Goal: Information Seeking & Learning: Learn about a topic

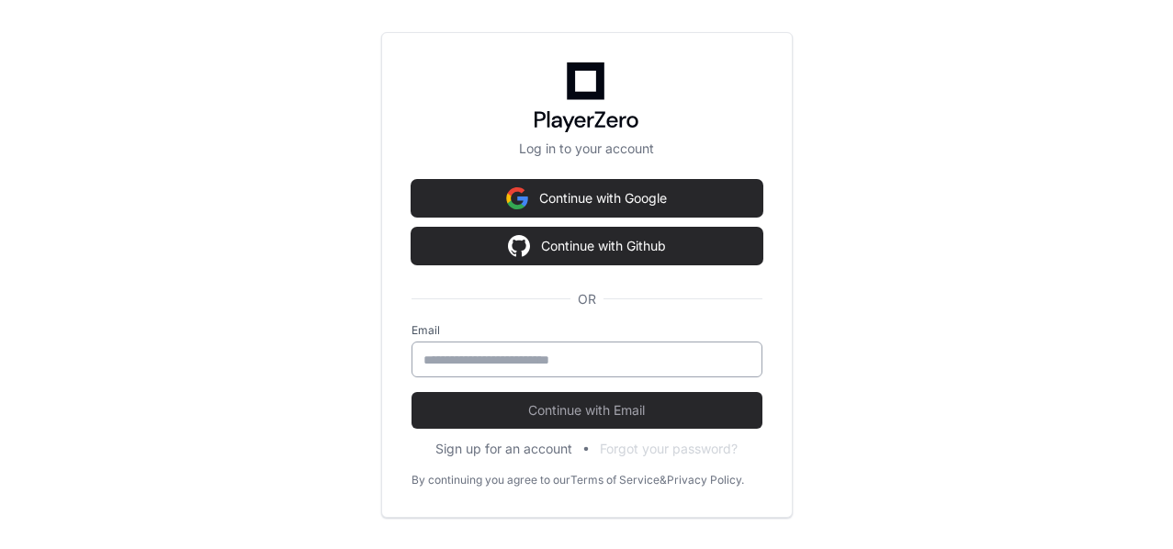
click at [548, 359] on input "email" at bounding box center [587, 360] width 327 height 18
click at [528, 450] on button "Sign up for an account" at bounding box center [503, 449] width 137 height 18
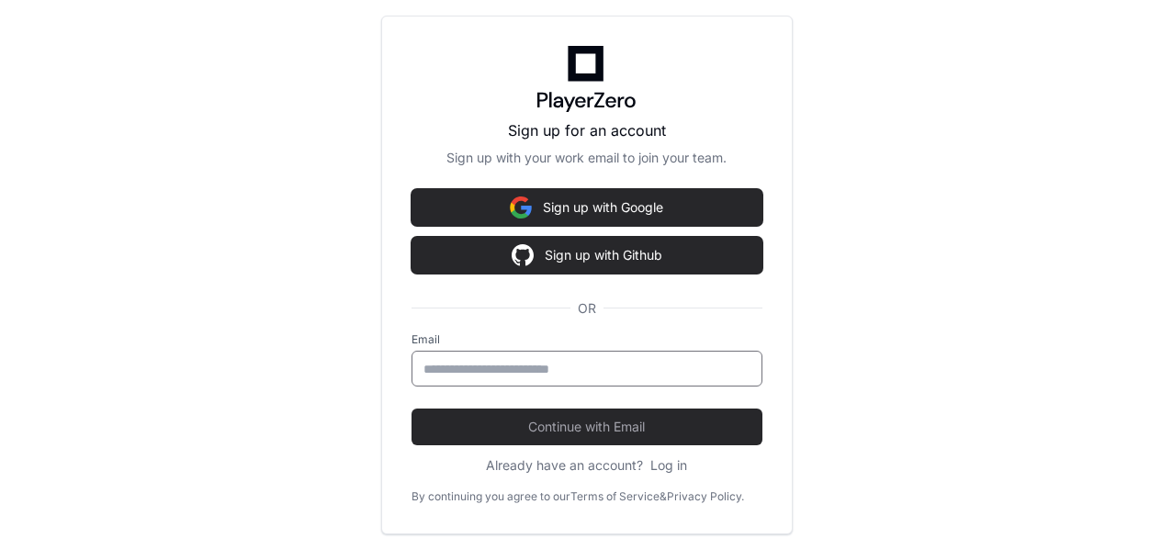
click at [537, 367] on input "Email" at bounding box center [587, 369] width 327 height 18
type input "**********"
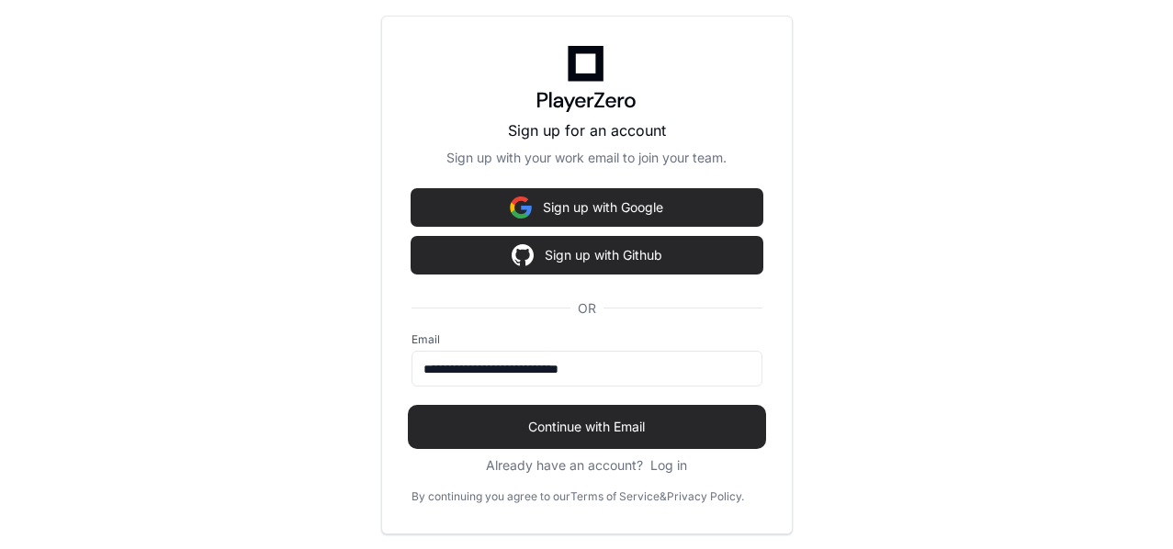
click at [595, 432] on span "Continue with Email" at bounding box center [587, 427] width 351 height 18
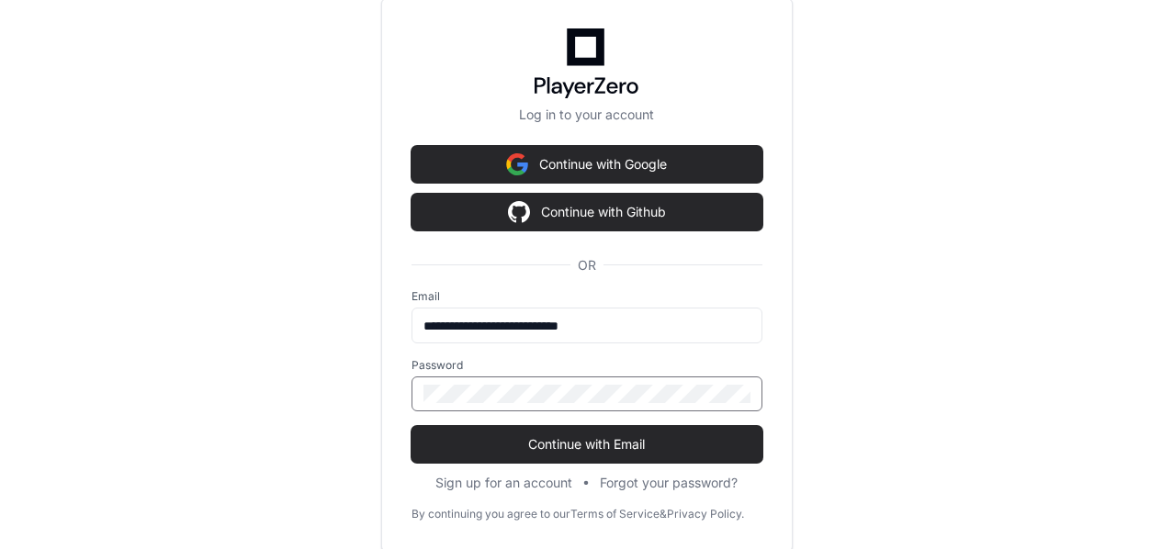
click at [584, 381] on div at bounding box center [587, 394] width 351 height 35
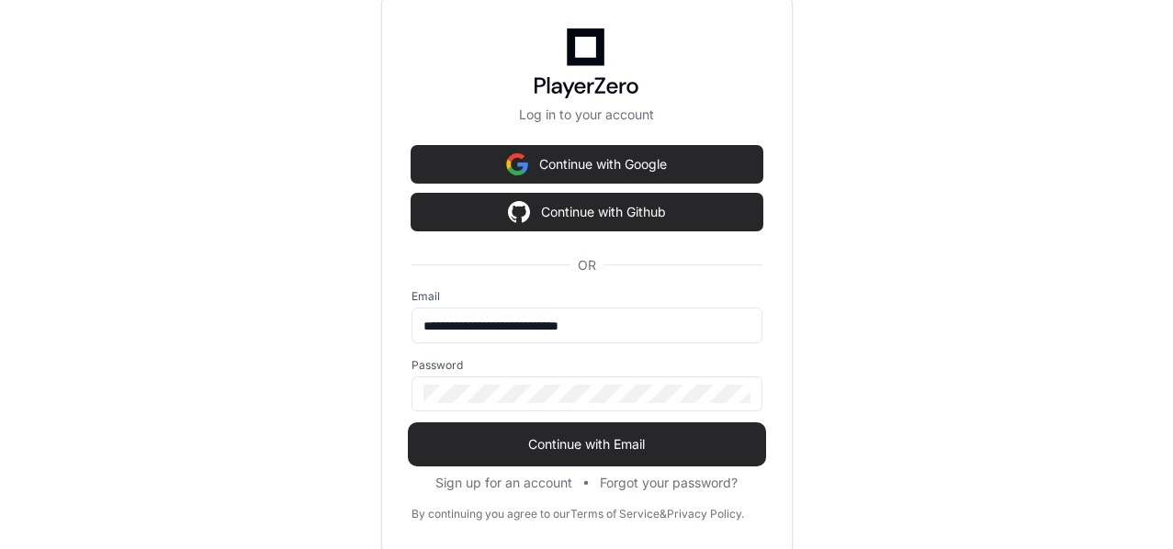
click at [585, 439] on span "Continue with Email" at bounding box center [587, 444] width 351 height 18
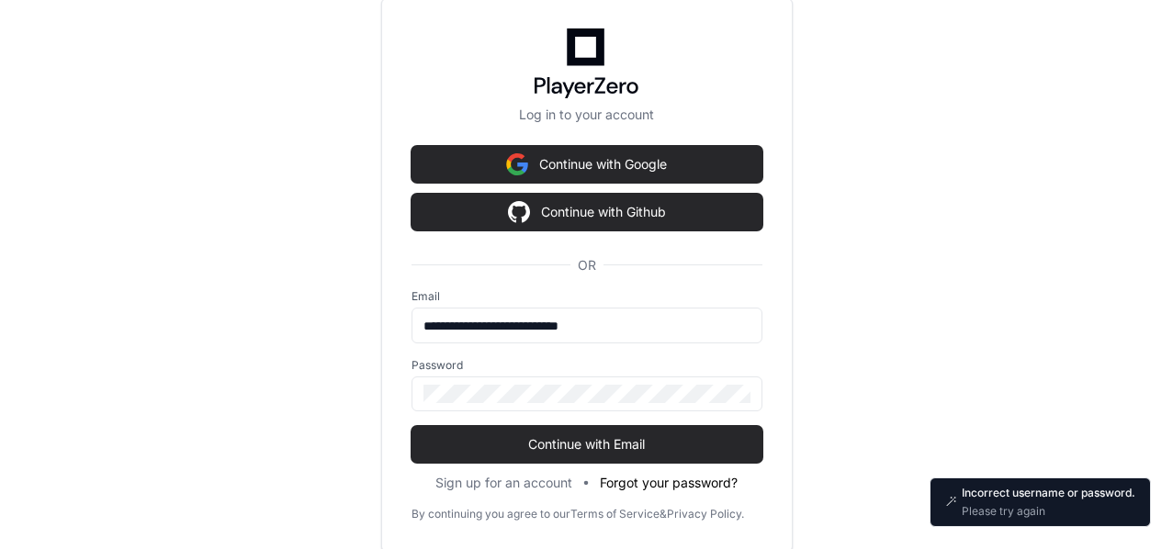
click at [682, 481] on button "Forgot your password?" at bounding box center [669, 483] width 138 height 18
drag, startPoint x: 643, startPoint y: 326, endPoint x: 386, endPoint y: 309, distance: 257.8
click at [386, 309] on div "**********" at bounding box center [587, 275] width 412 height 554
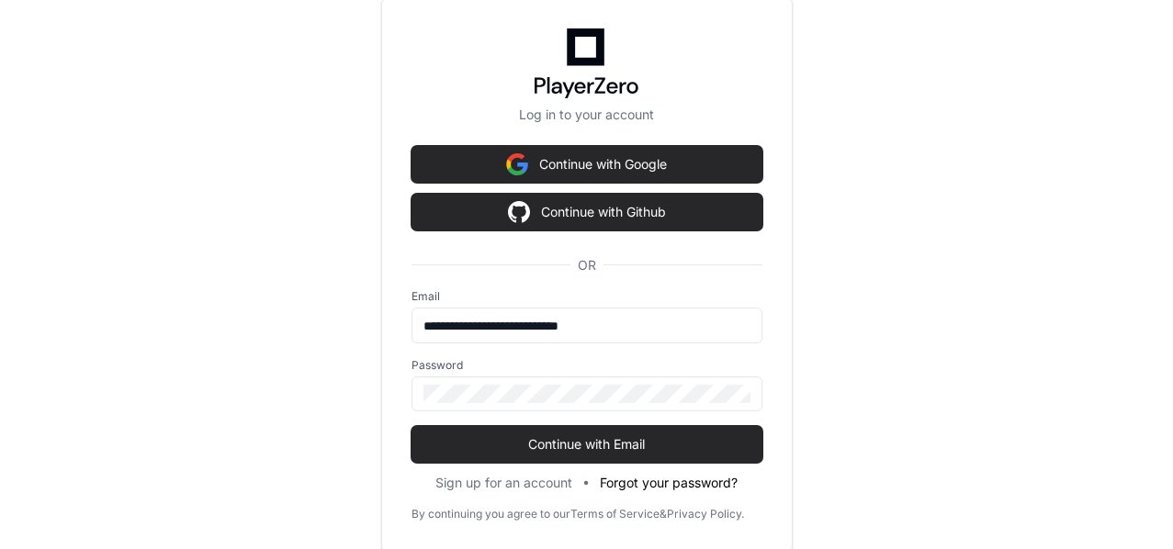
click at [664, 485] on button "Forgot your password?" at bounding box center [669, 483] width 138 height 18
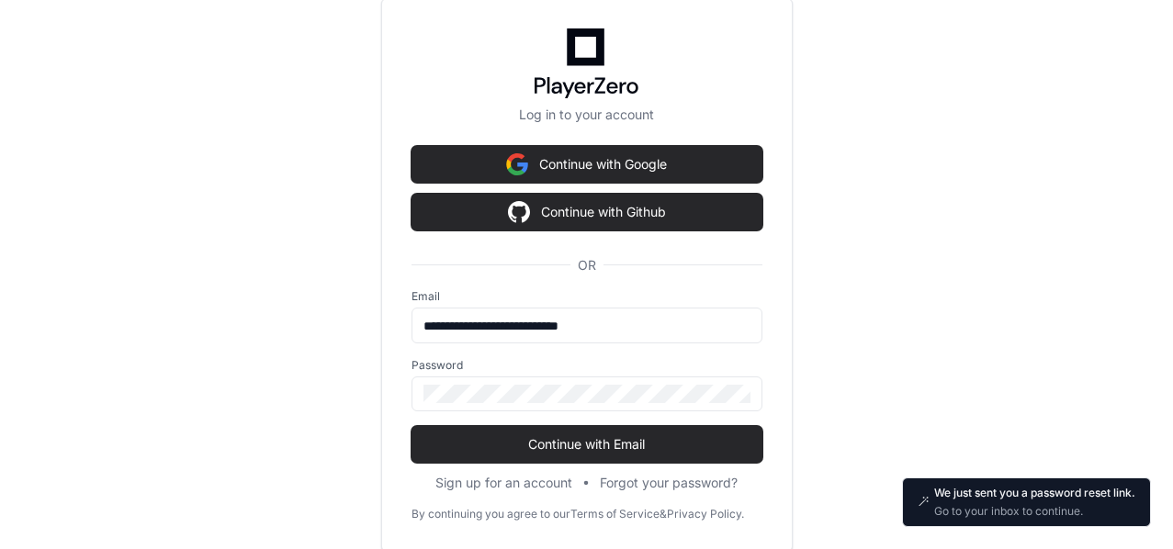
click at [1001, 500] on p "We just sent you a password reset link." at bounding box center [1034, 493] width 201 height 15
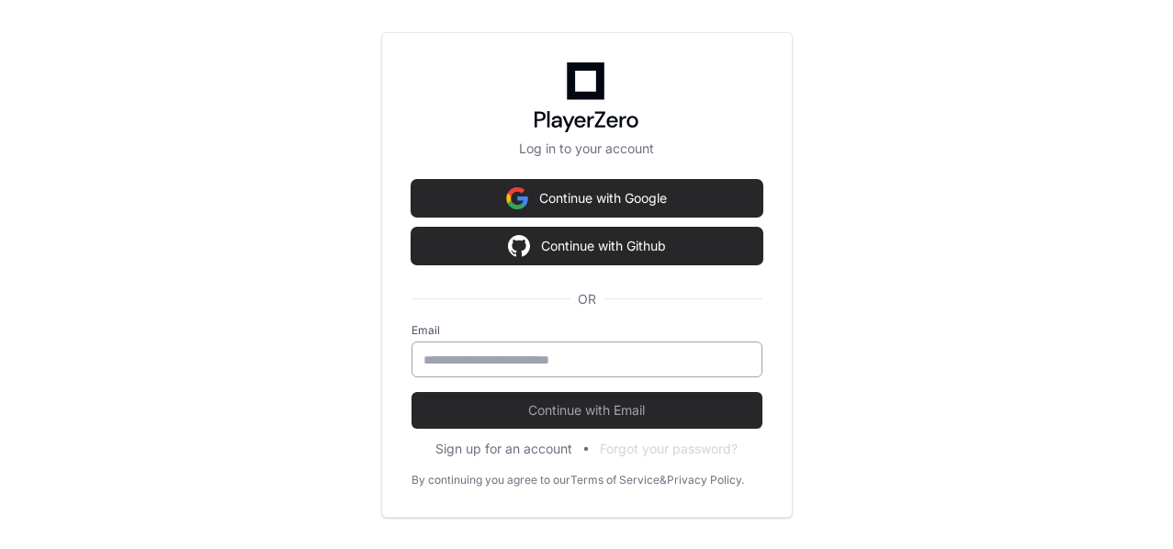
click at [515, 363] on input "email" at bounding box center [587, 360] width 327 height 18
type input "**********"
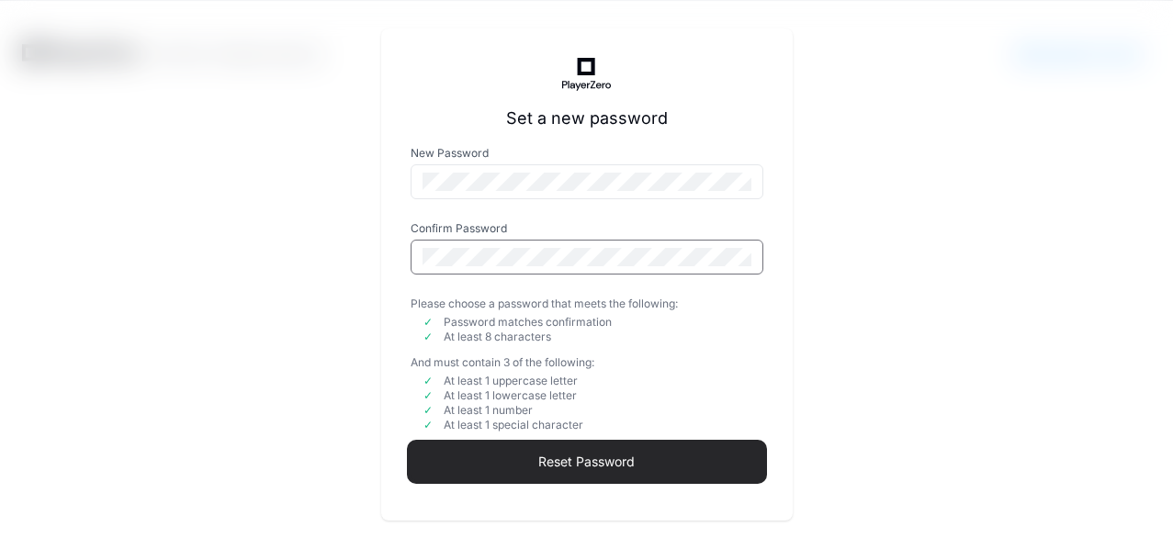
click at [580, 468] on span "Reset Password" at bounding box center [587, 462] width 353 height 18
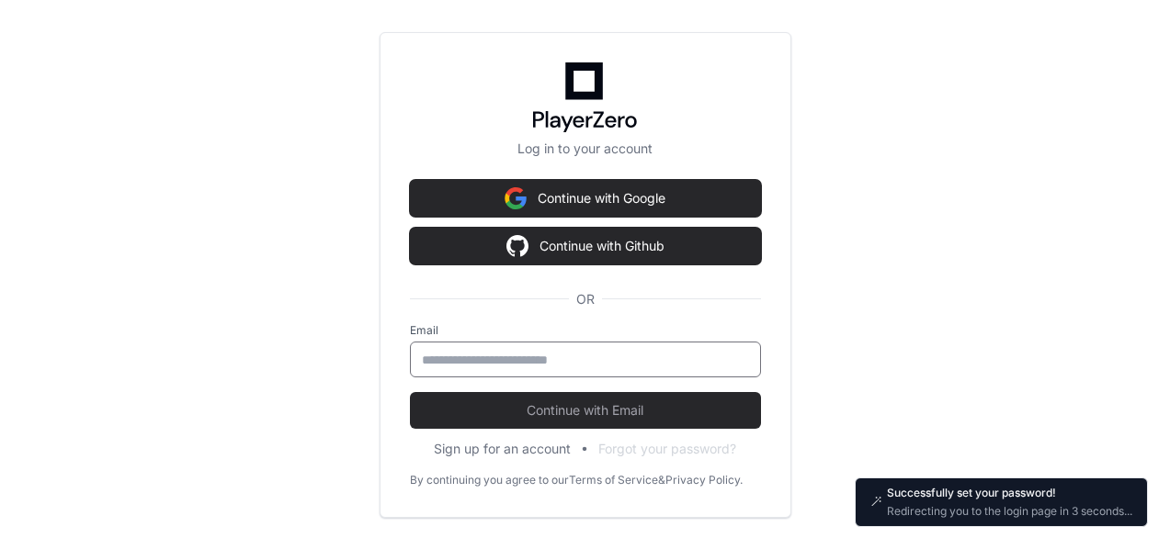
click at [560, 363] on input "email" at bounding box center [585, 360] width 327 height 18
type input "**********"
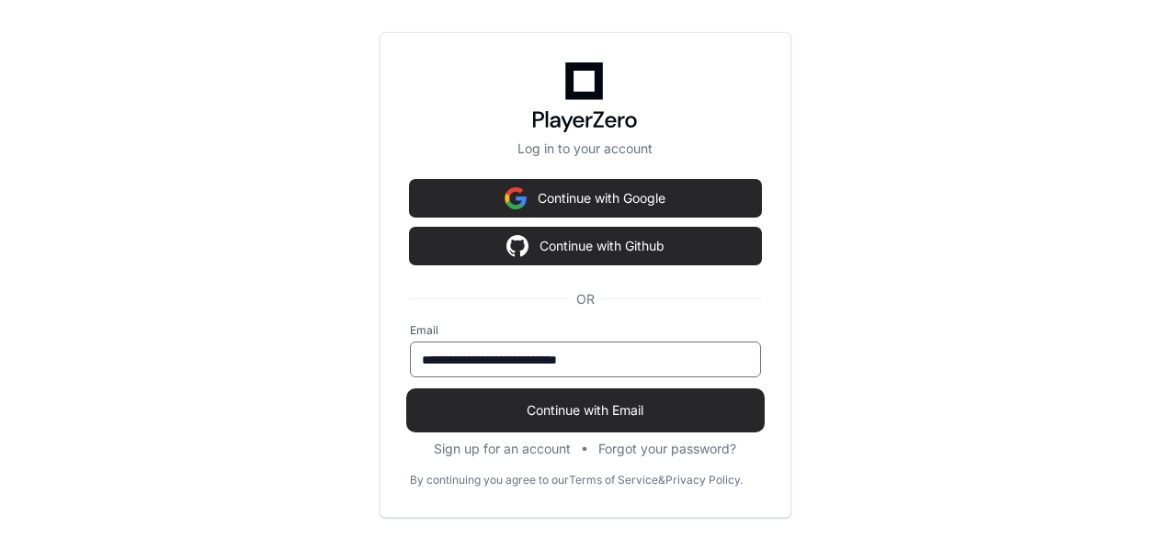
click at [573, 410] on span "Continue with Email" at bounding box center [585, 410] width 351 height 18
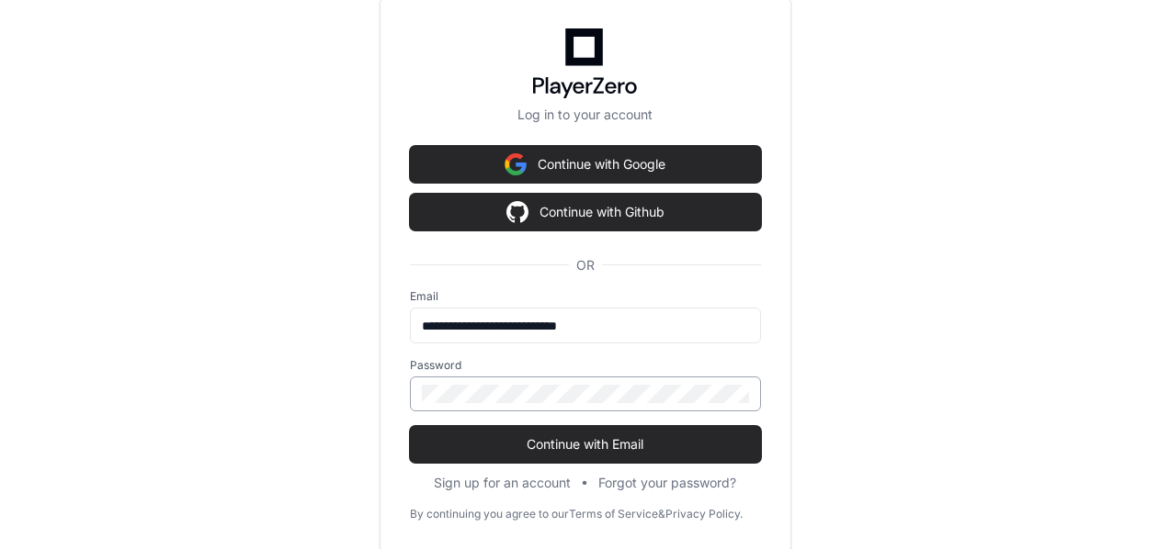
click at [554, 380] on div at bounding box center [585, 394] width 351 height 35
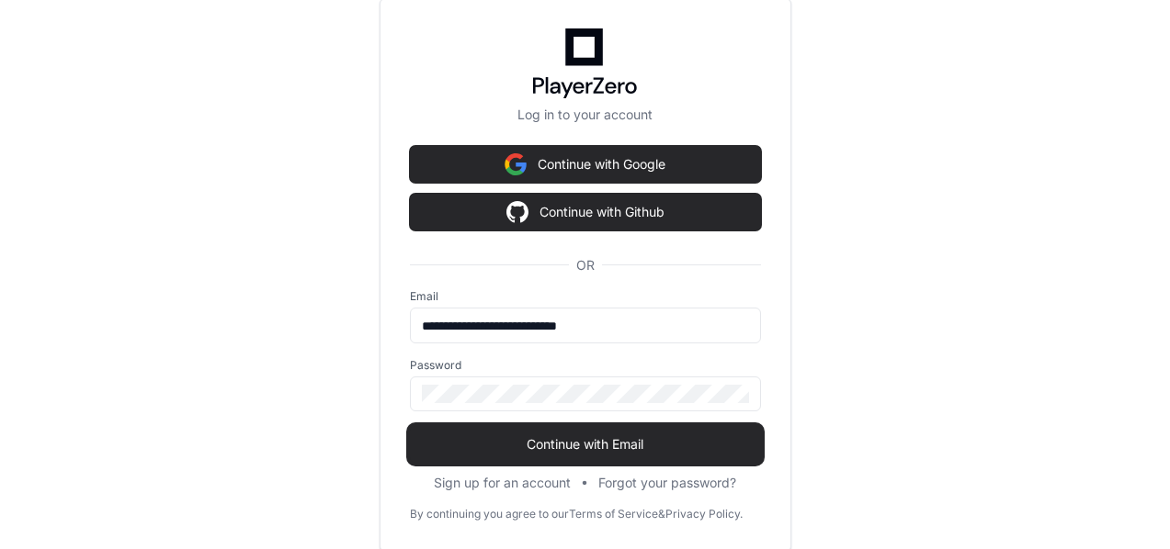
click at [563, 447] on span "Continue with Email" at bounding box center [585, 444] width 351 height 18
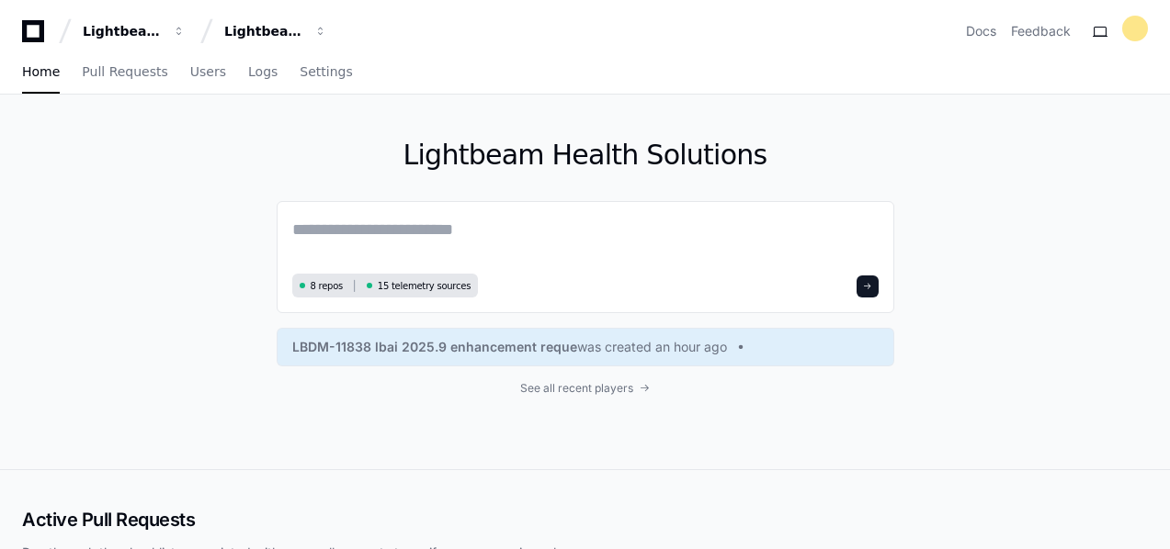
click at [237, 206] on div "Lightbeam Health Solutions 8 repos 15 telemetry sources LBDM-11838 lbai 2025.9 …" at bounding box center [585, 282] width 1170 height 375
click at [314, 287] on span "8 repos" at bounding box center [327, 286] width 33 height 14
click at [875, 286] on button at bounding box center [867, 287] width 22 height 22
click at [162, 34] on div "Lightbeam Health Solutions" at bounding box center [122, 31] width 79 height 18
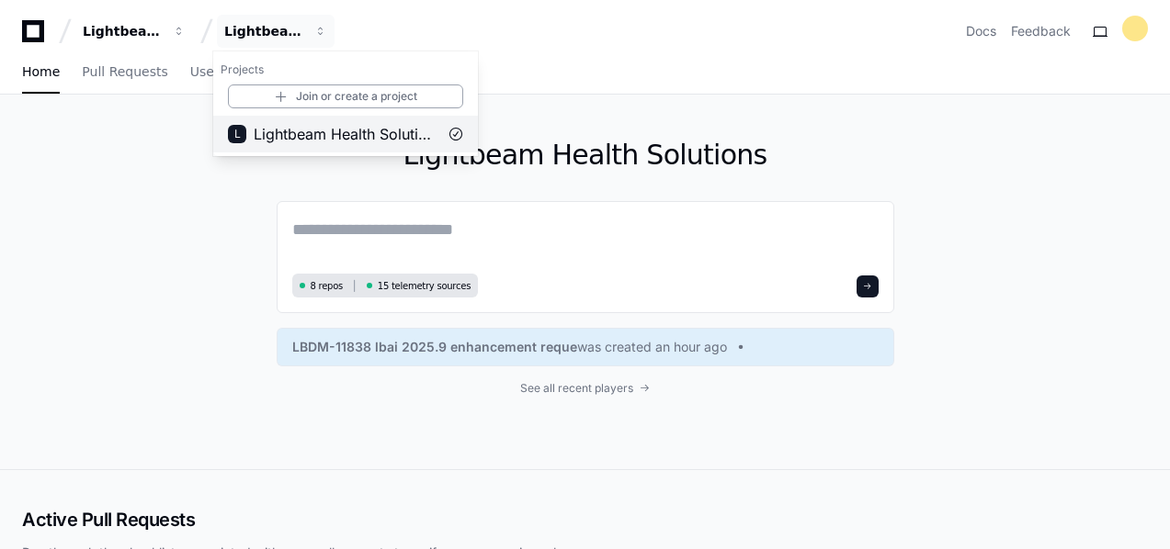
click at [329, 134] on span "Lightbeam Health Solutions" at bounding box center [346, 134] width 184 height 22
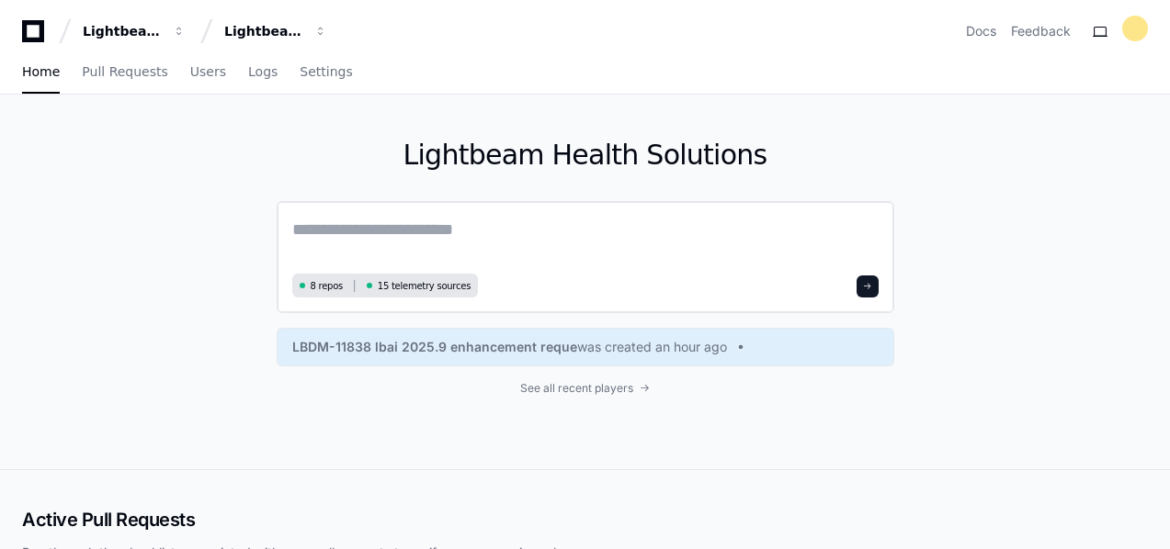
click at [872, 288] on span at bounding box center [867, 286] width 9 height 9
click at [583, 390] on span "See all recent players" at bounding box center [576, 388] width 113 height 15
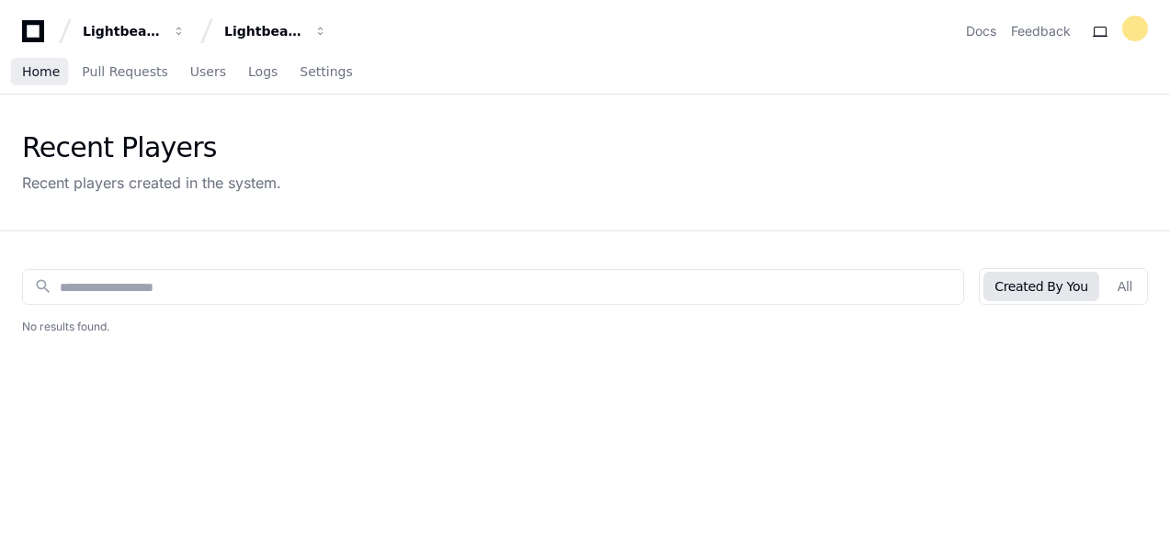
click at [42, 70] on span "Home" at bounding box center [41, 71] width 38 height 11
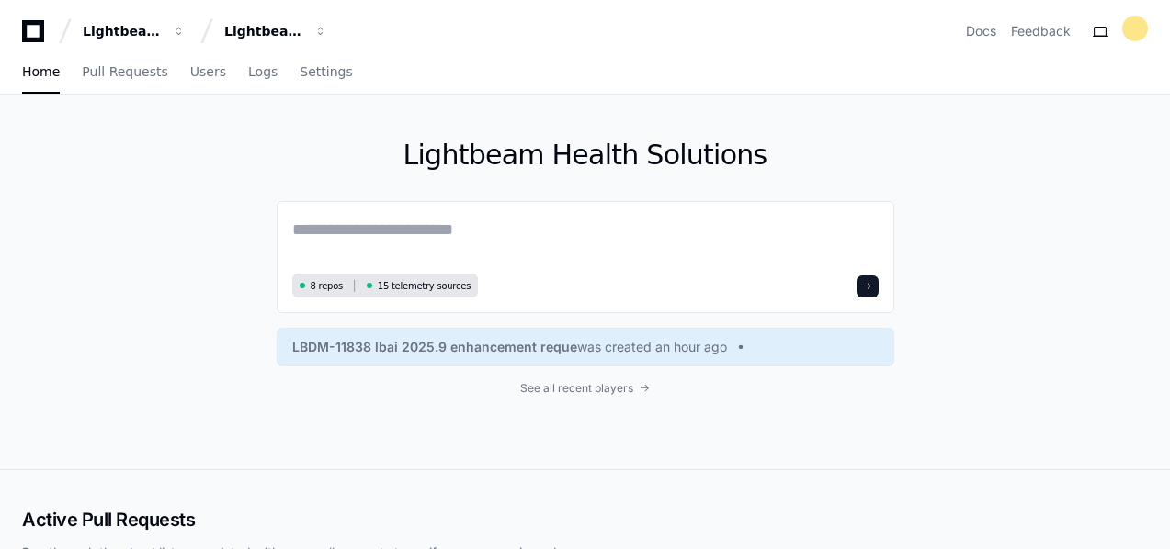
click at [32, 26] on icon at bounding box center [33, 31] width 37 height 22
click at [1091, 270] on div "Lightbeam Health Solutions 8 repos 15 telemetry sources LBDM-11838 lbai 2025.9 …" at bounding box center [585, 282] width 1170 height 375
click at [295, 220] on textarea at bounding box center [585, 242] width 586 height 51
click at [890, 70] on div "Home Pull Requests Users Logs Settings" at bounding box center [584, 72] width 1125 height 42
click at [449, 223] on textarea at bounding box center [585, 242] width 586 height 51
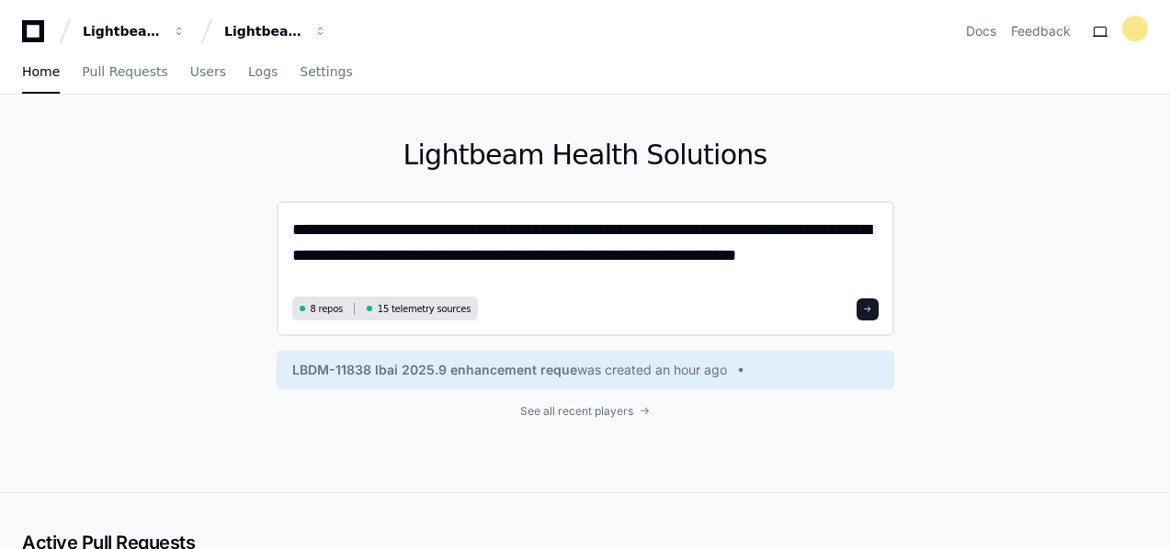
type textarea "**********"
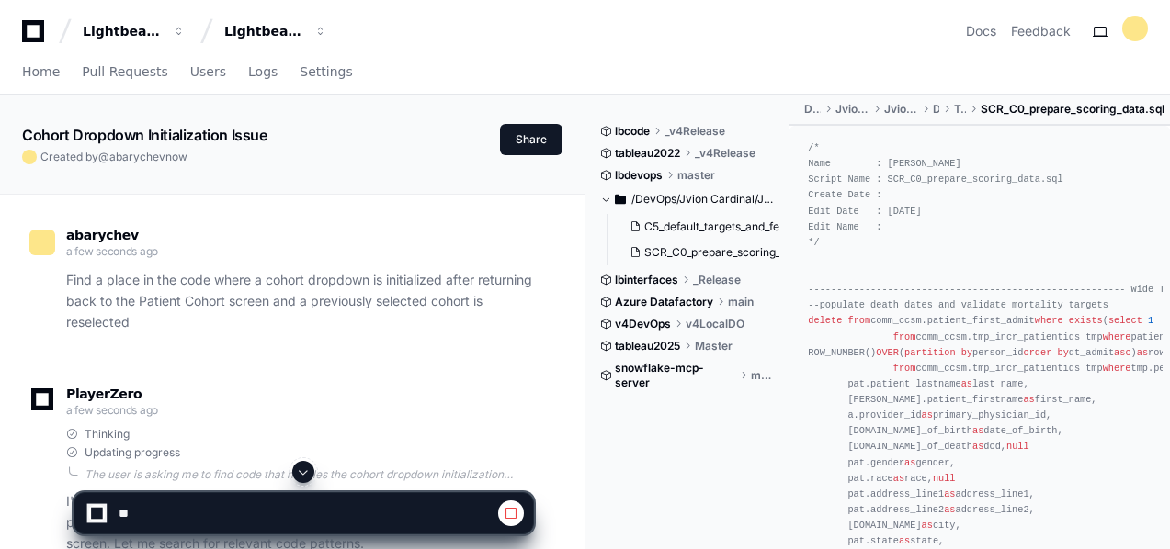
click at [735, 40] on div "Lightbeam Health Lightbeam Health Solutions Docs Feedback" at bounding box center [584, 31] width 1125 height 33
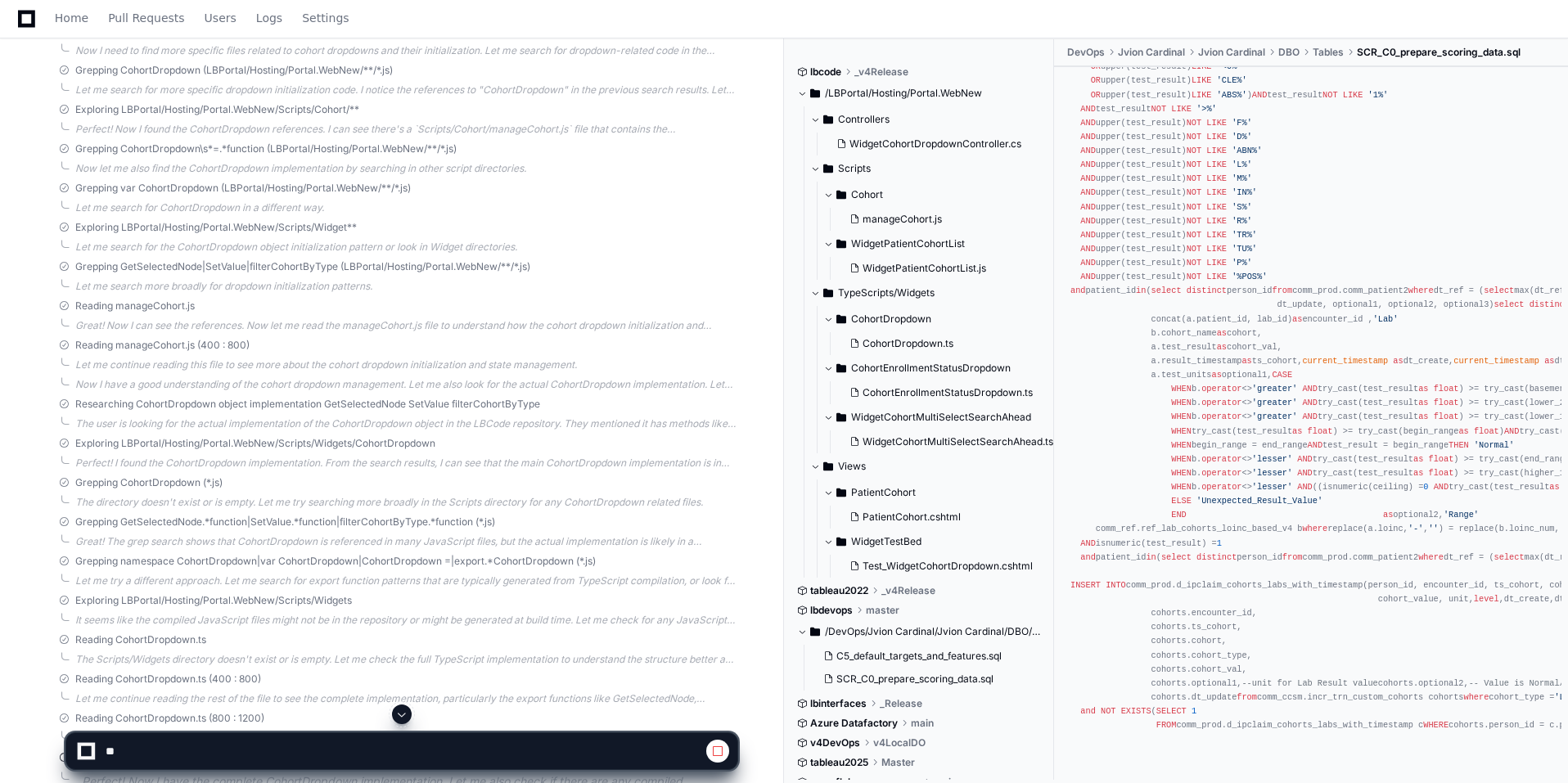
scroll to position [1347, 0]
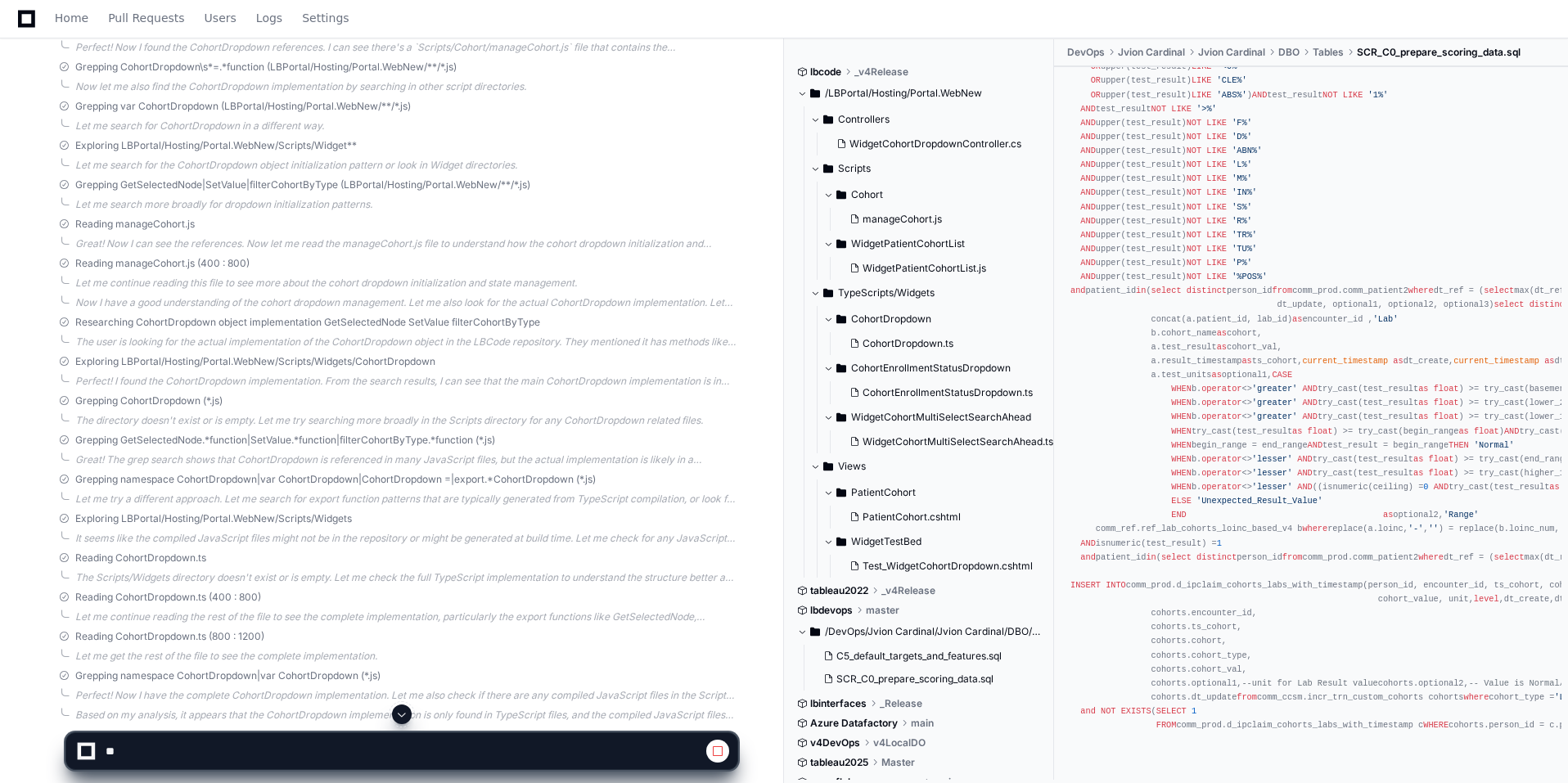
click at [406, 488] on span at bounding box center [402, 714] width 13 height 13
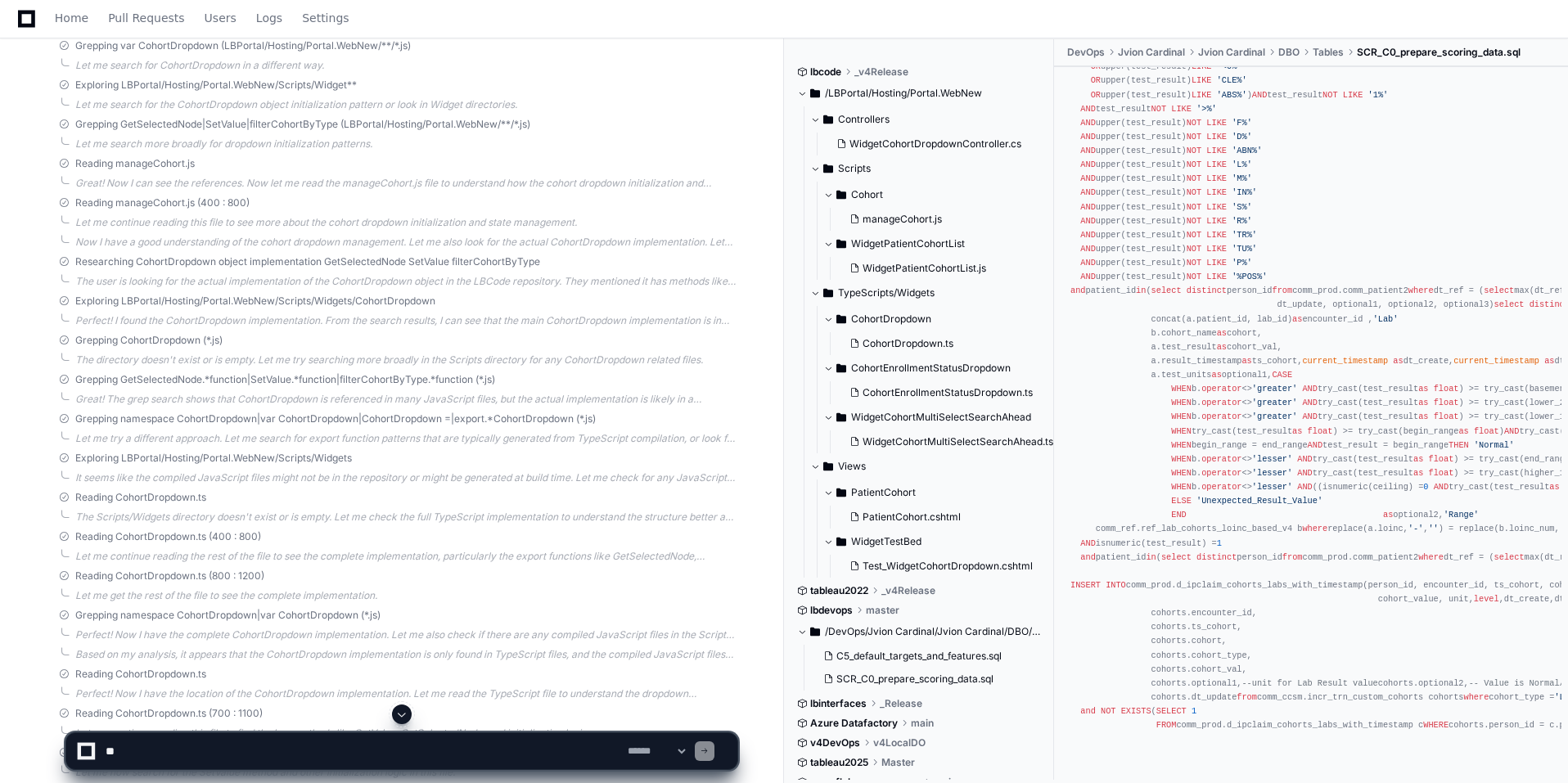
click at [400, 488] on span at bounding box center [402, 714] width 13 height 13
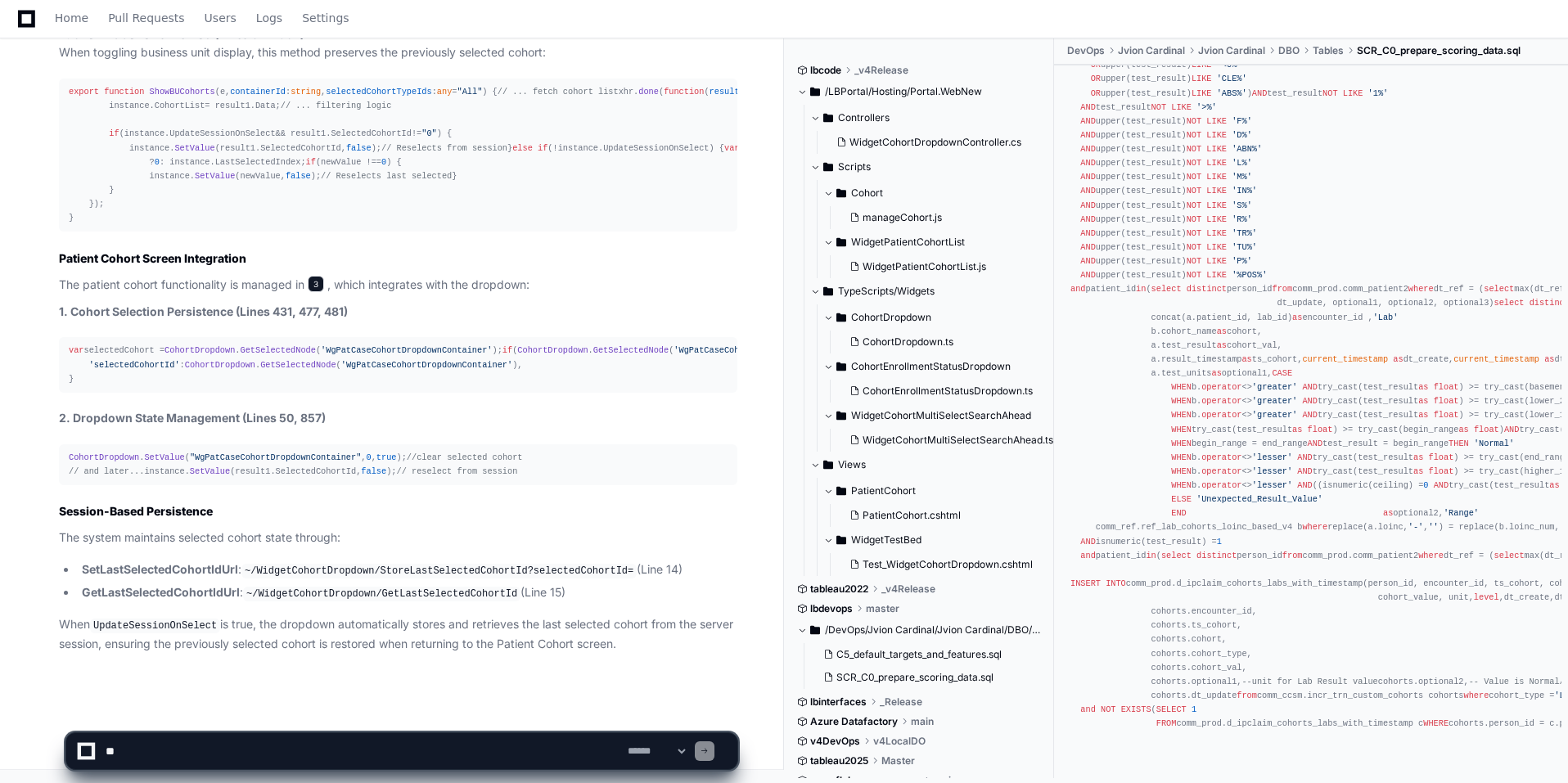
scroll to position [0, 0]
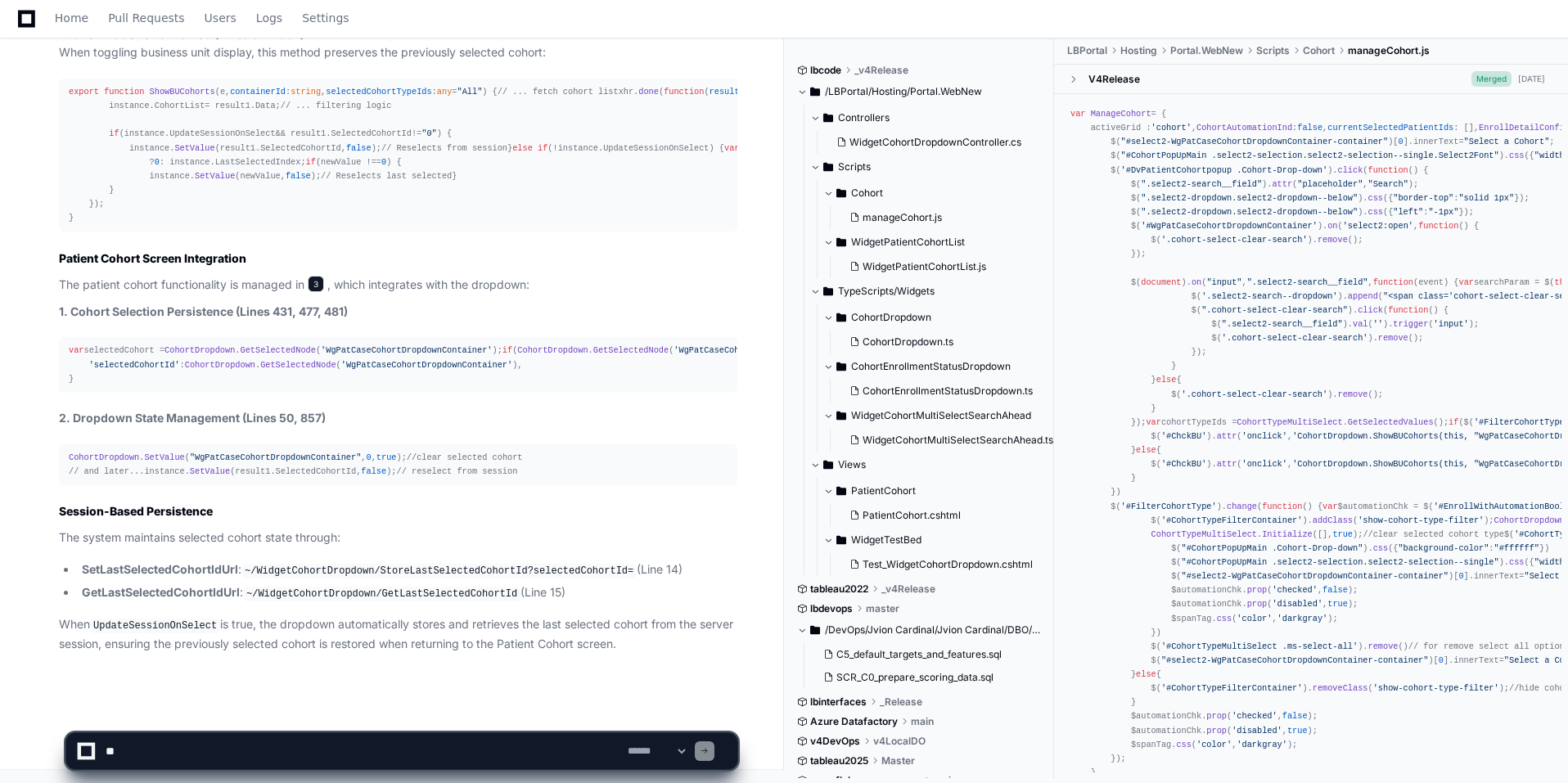
click at [324, 276] on span "3" at bounding box center [315, 284] width 16 height 16
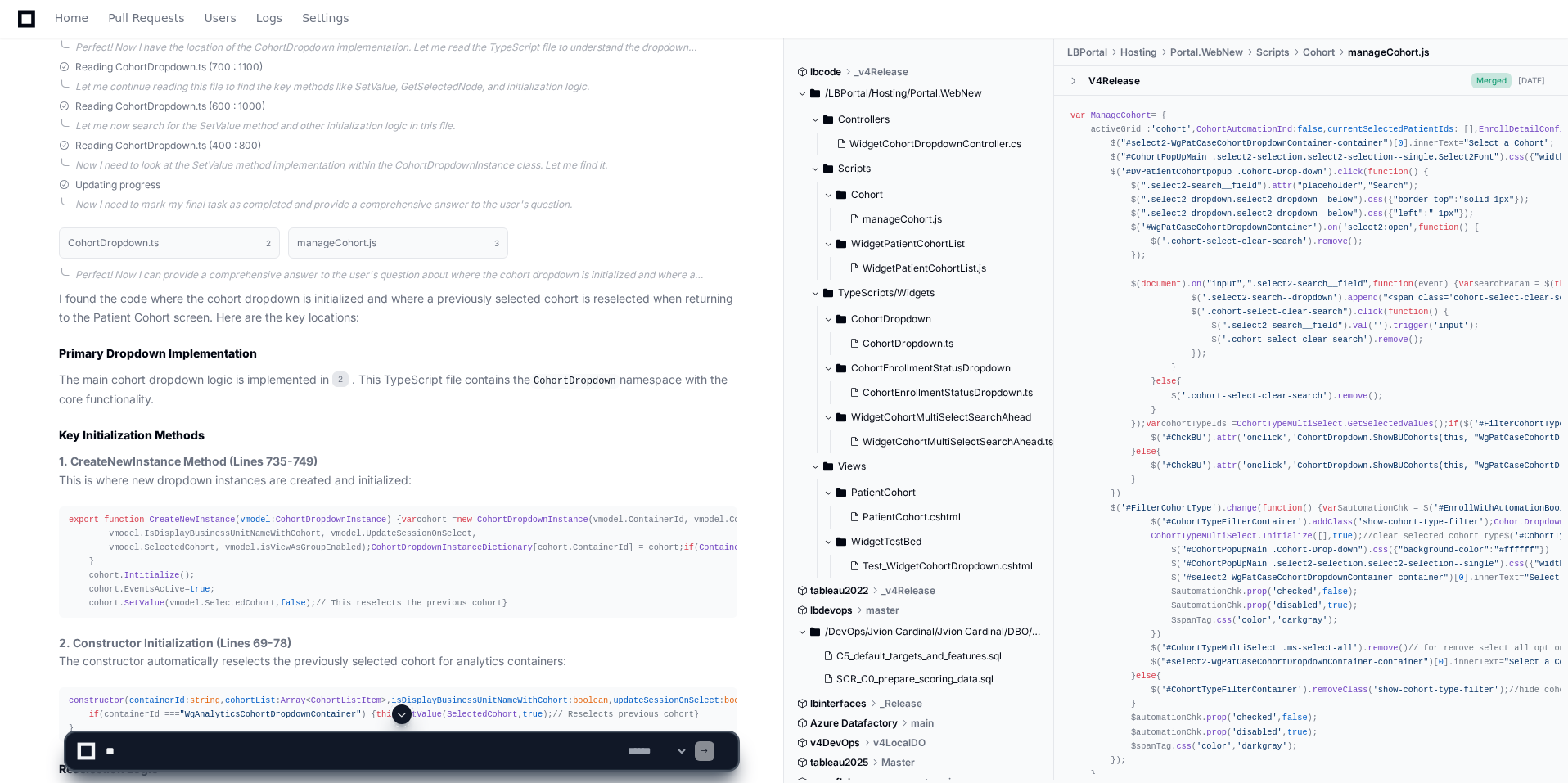
scroll to position [2136, 0]
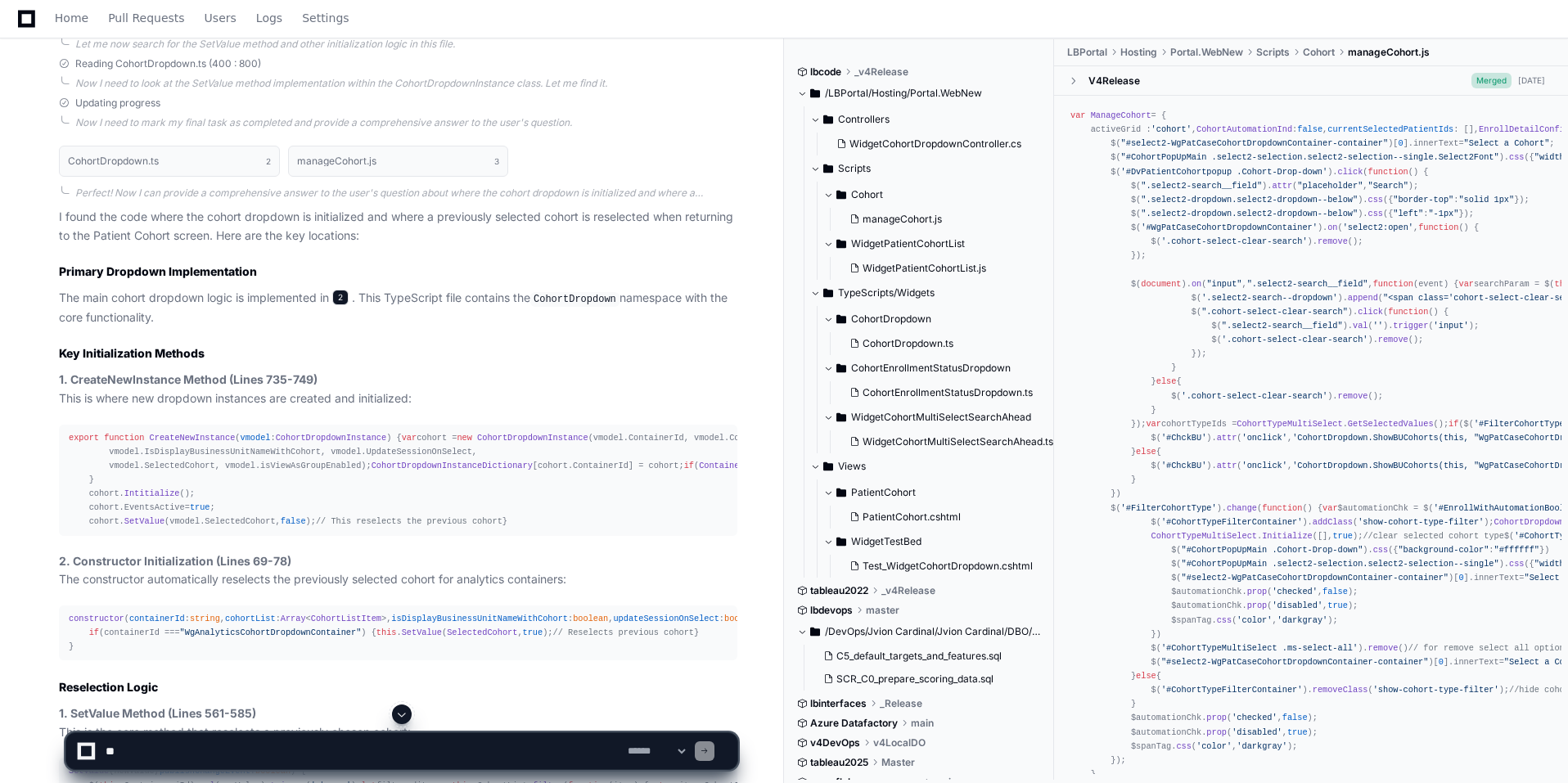
click at [347, 298] on span "2" at bounding box center [340, 298] width 16 height 16
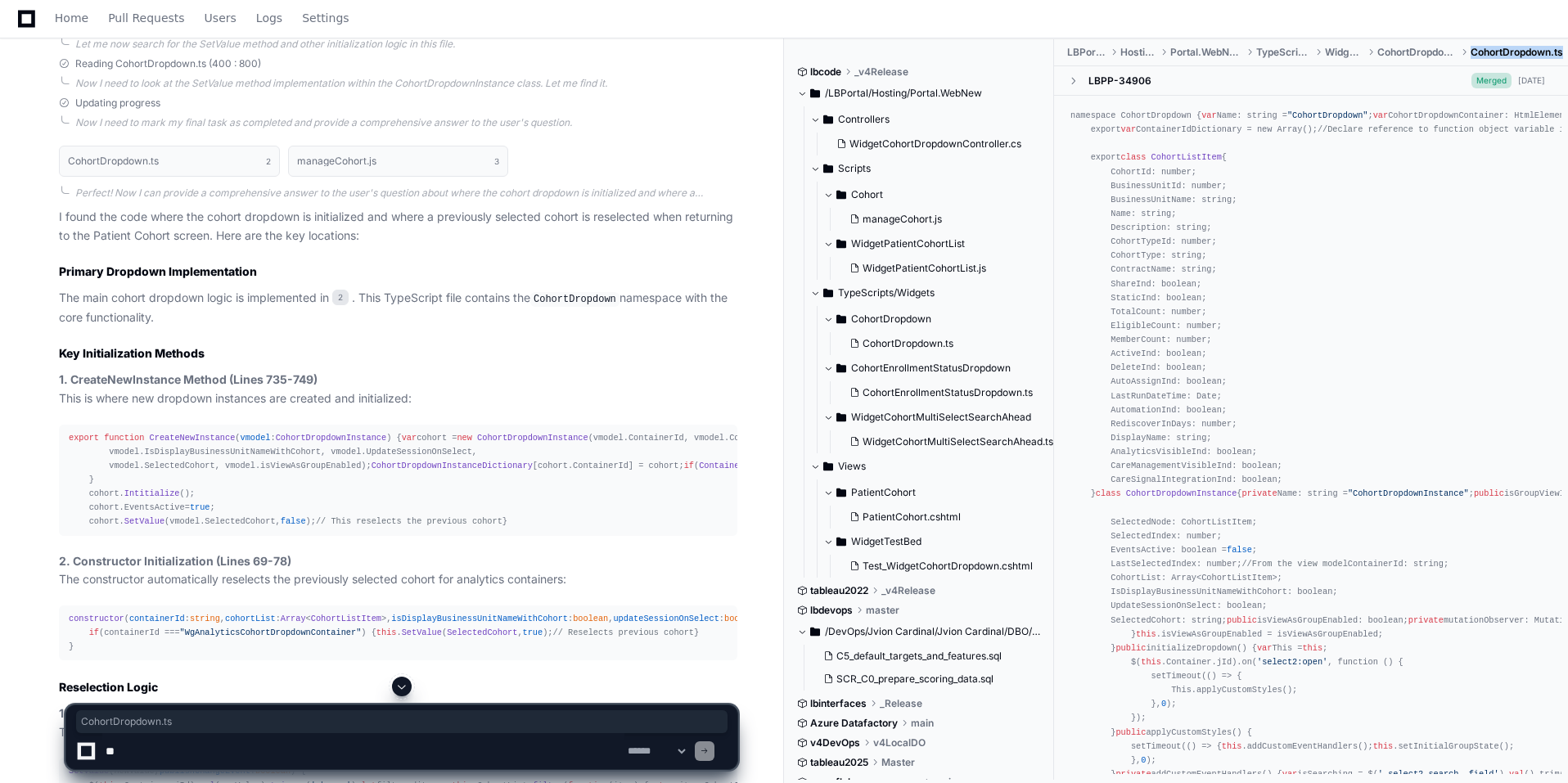
drag, startPoint x: 1473, startPoint y: 54, endPoint x: 1566, endPoint y: 56, distance: 93.0
click at [1044, 56] on ul "LBPortal Hosting Portal.WebNew TypeScripts Widgets CohortDropdown CohortDropdow…" at bounding box center [1316, 52] width 506 height 26
copy span "CohortDropdown.ts"
drag, startPoint x: 180, startPoint y: 401, endPoint x: 320, endPoint y: 402, distance: 140.0
click at [320, 402] on p "1. CreateNewInstance Method (Lines 735-749) This is where new dropdown instance…" at bounding box center [398, 389] width 679 height 37
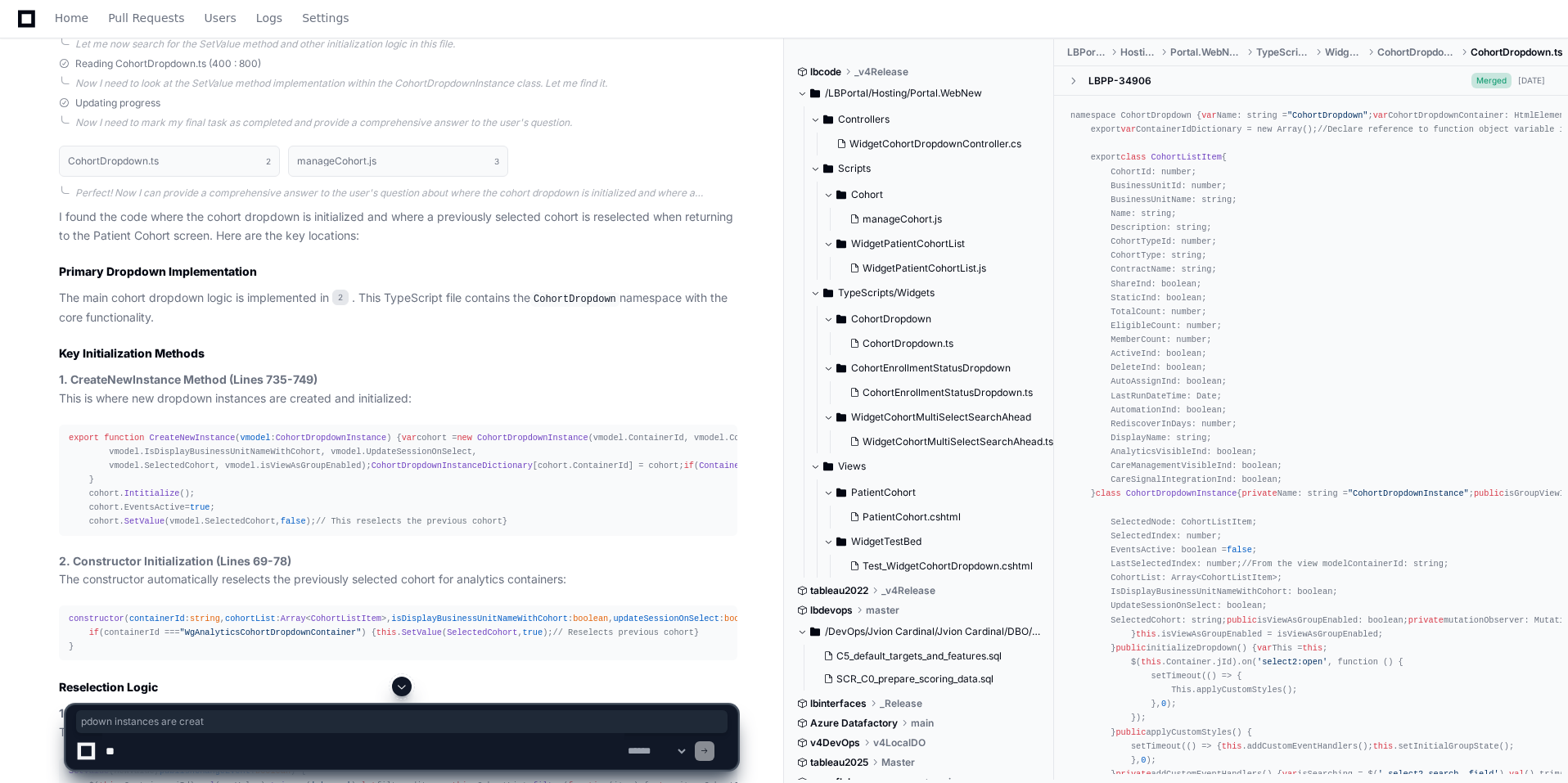
click at [483, 403] on p "1. CreateNewInstance Method (Lines 735-749) This is where new dropdown instance…" at bounding box center [398, 389] width 679 height 37
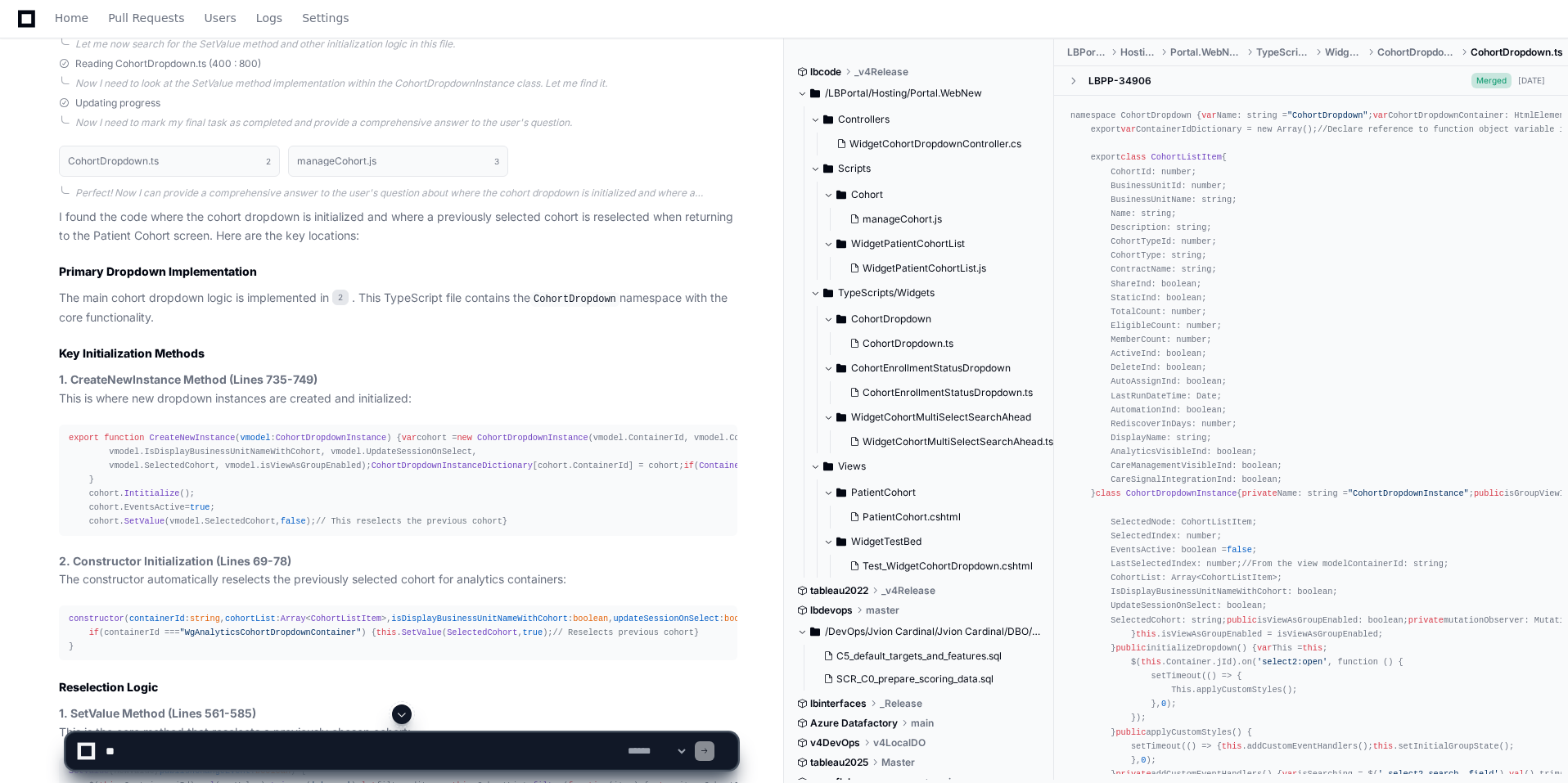
scroll to position [2218, 0]
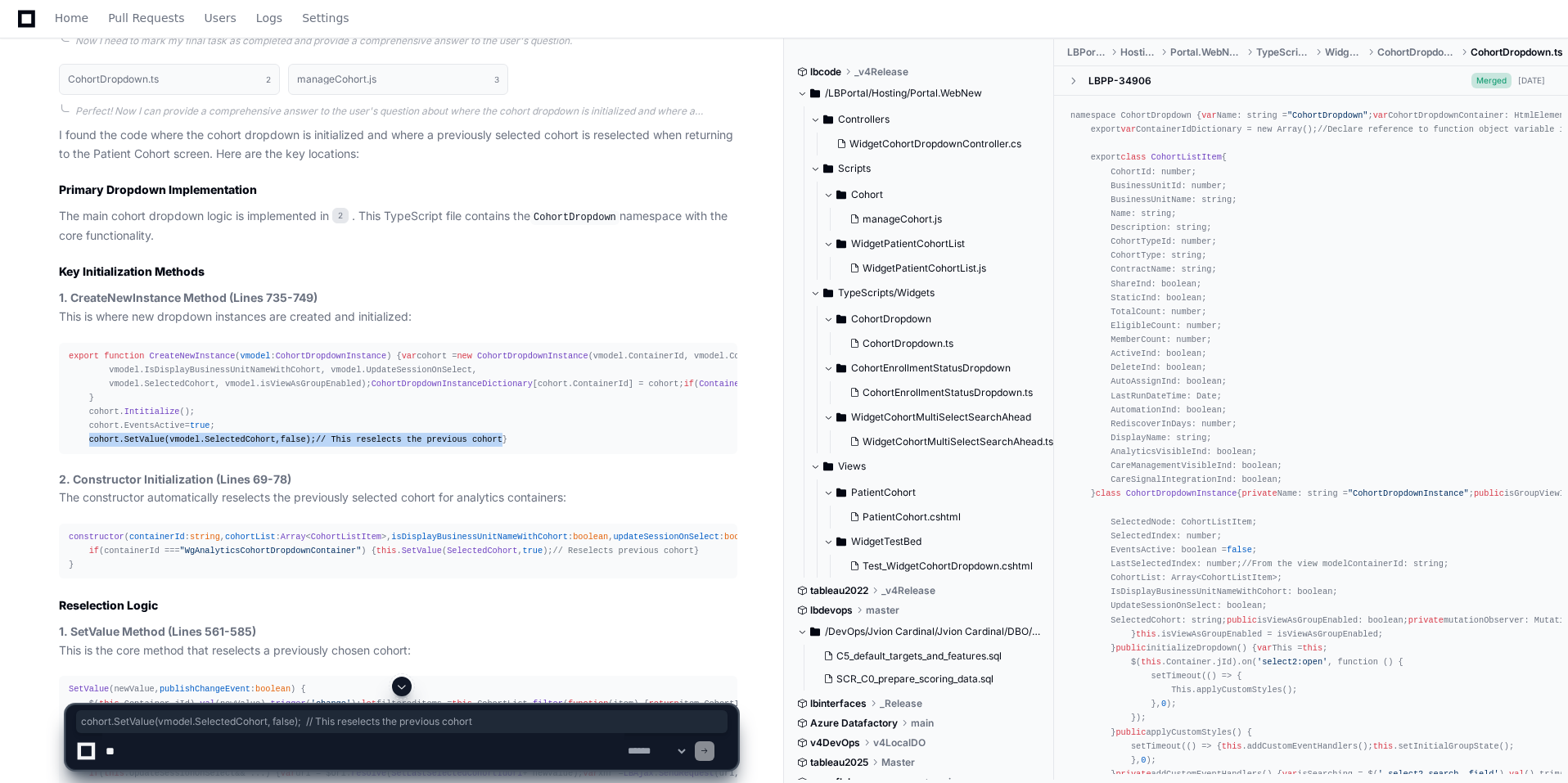
drag, startPoint x: 86, startPoint y: 524, endPoint x: 485, endPoint y: 527, distance: 399.0
click at [485, 448] on div "export function CreateNewInstance ( vmodel : CohortDropdownInstance ) { var coh…" at bounding box center [398, 398] width 659 height 98
copy div "cohort. SetValue (vmodel. SelectedCohort , false ); // This reselects the previ…"
click at [529, 299] on p "1. CreateNewInstance Method (Lines 735-749) This is where new dropdown instance…" at bounding box center [398, 307] width 679 height 37
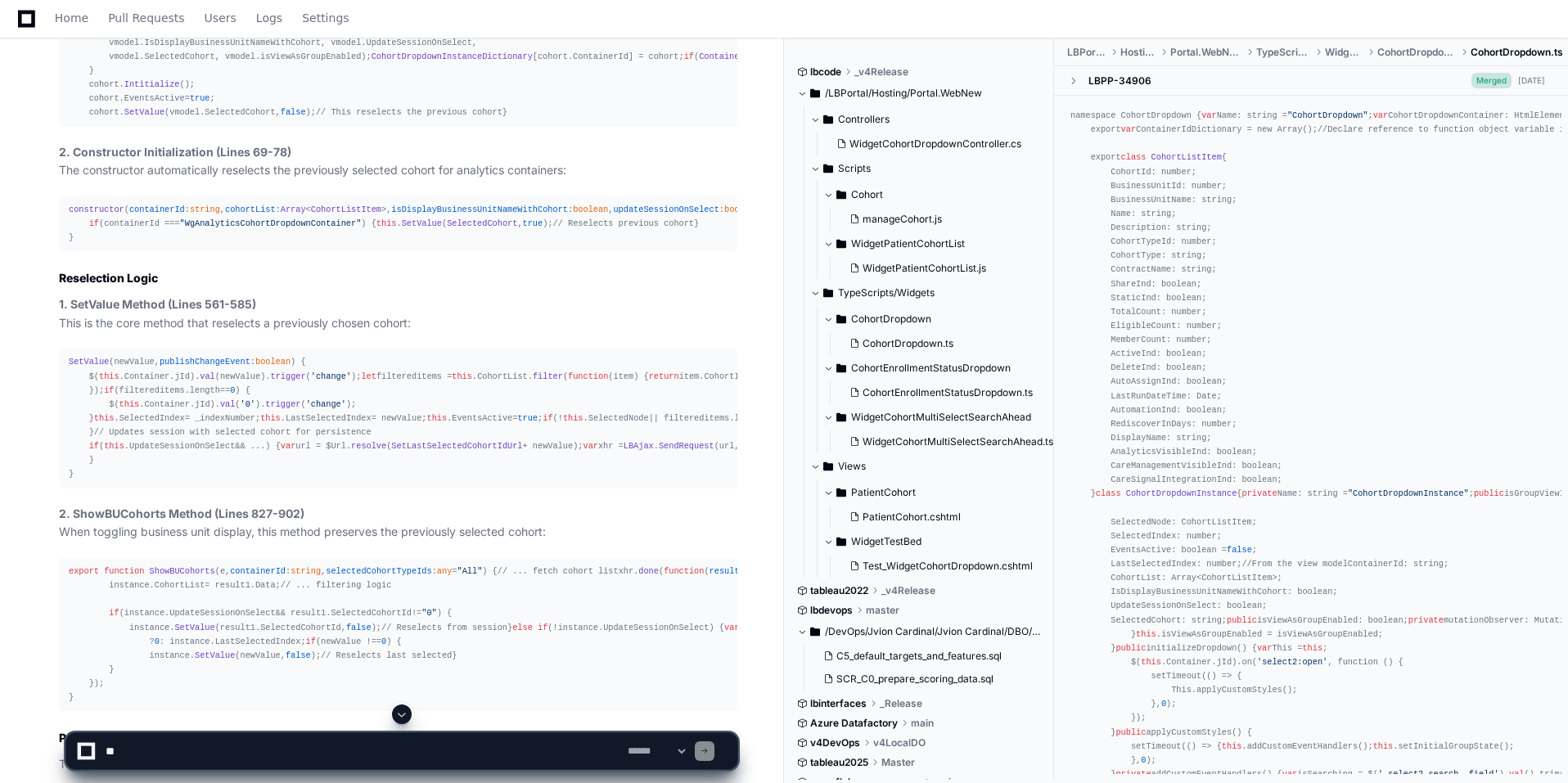
scroll to position [2627, 0]
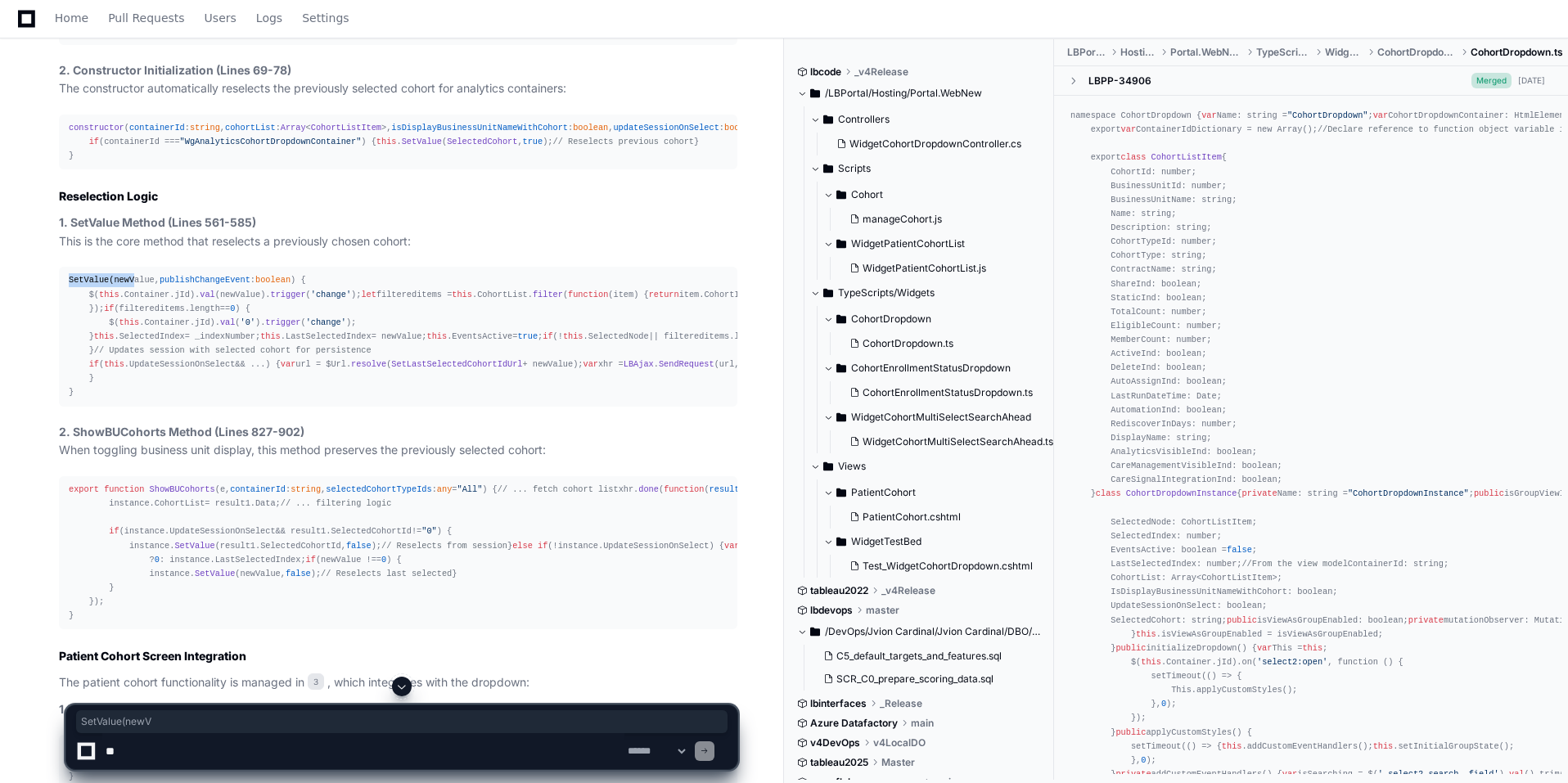
drag, startPoint x: 69, startPoint y: 450, endPoint x: 130, endPoint y: 445, distance: 61.2
click at [130, 399] on div "SetValue (newValue, publishChangeEvent : boolean ) { $( this . Container . jId …" at bounding box center [398, 336] width 659 height 126
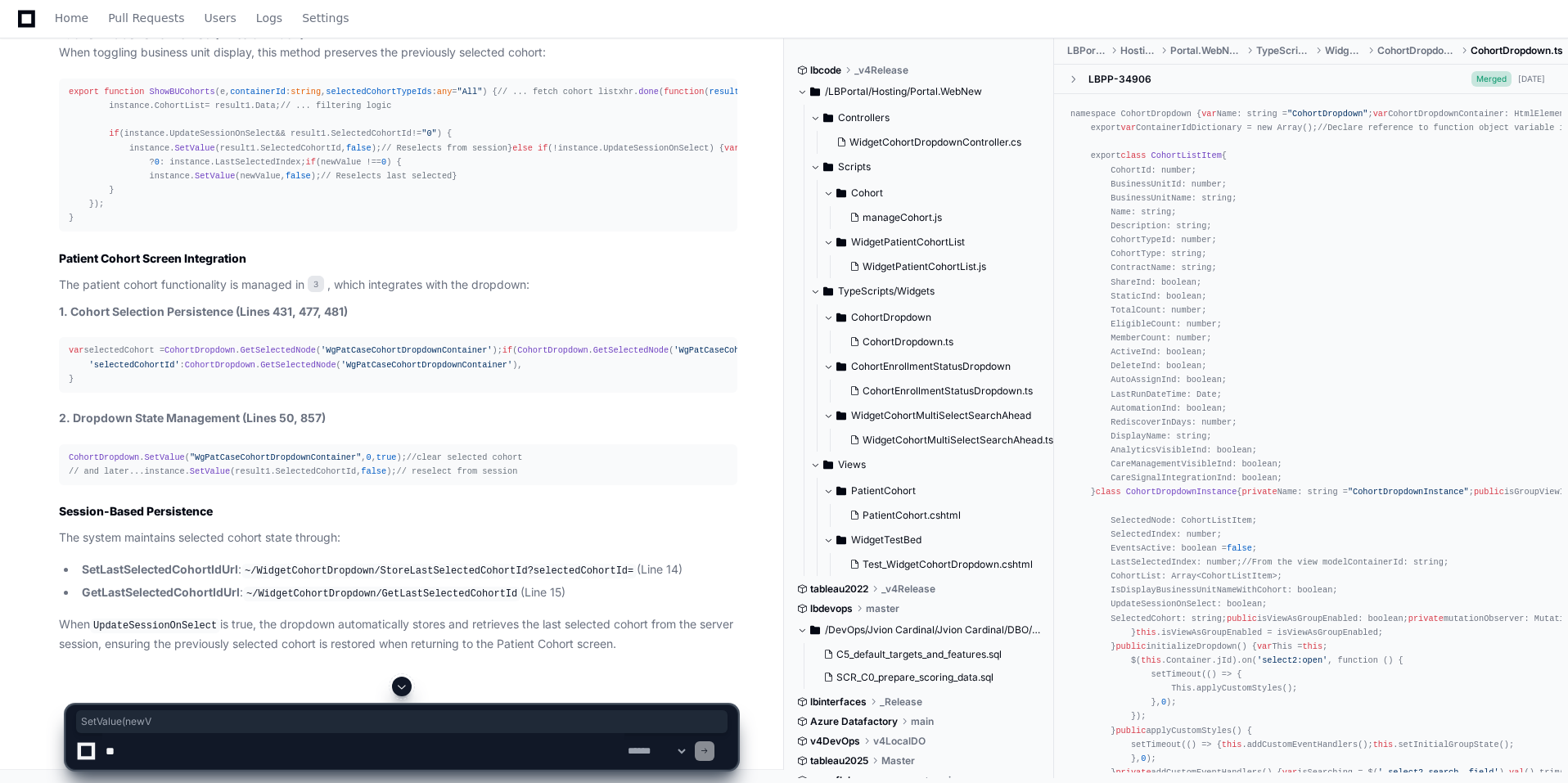
scroll to position [3200, 0]
drag, startPoint x: 123, startPoint y: 353, endPoint x: 202, endPoint y: 355, distance: 79.0
click at [202, 225] on div "export function ShowBUCohorts ( e, containerId : string , selectedCohortTypeIds…" at bounding box center [398, 155] width 659 height 140
copy div "instance. SetValue"
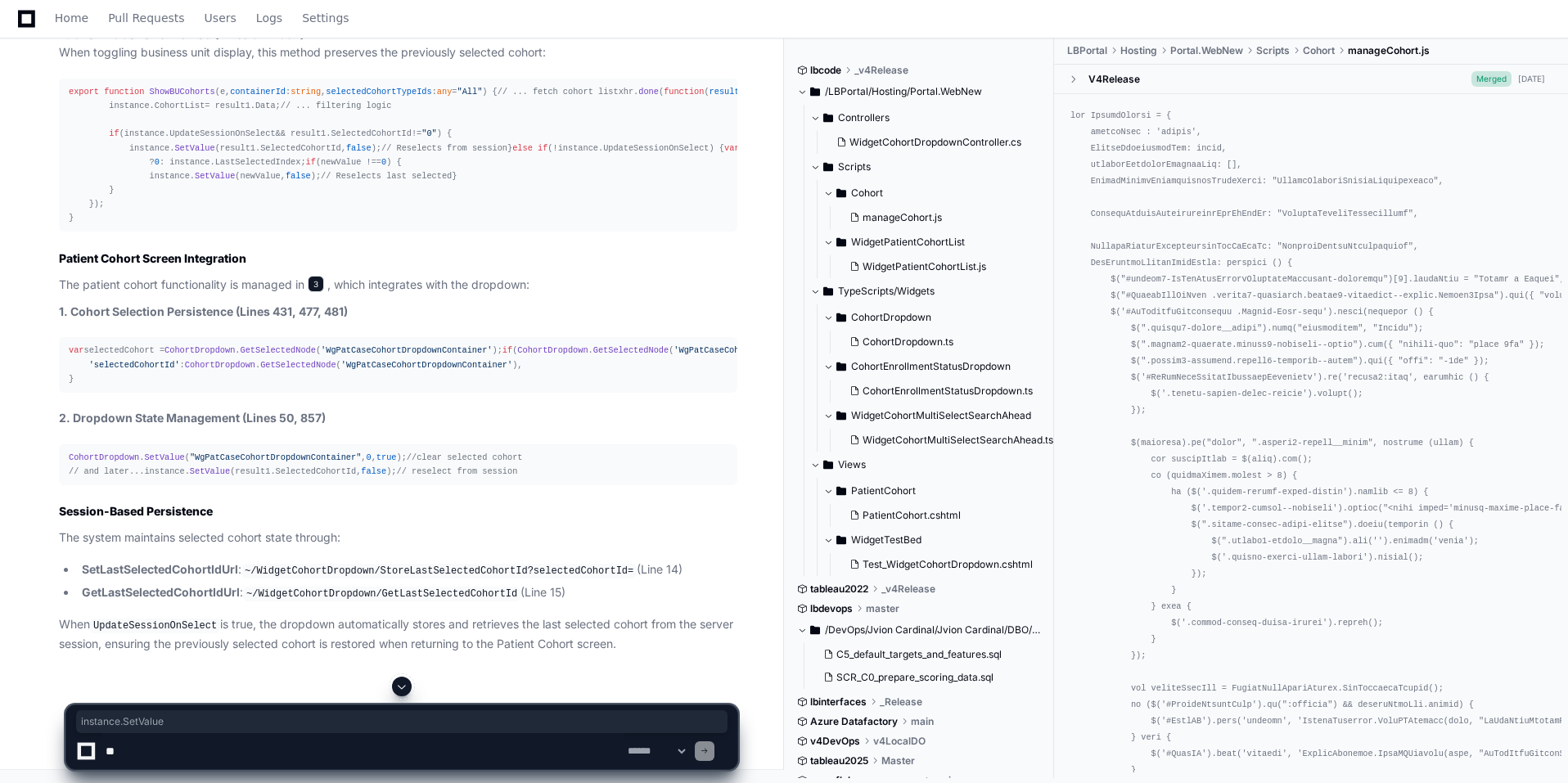
click at [319, 292] on span "3" at bounding box center [315, 284] width 16 height 16
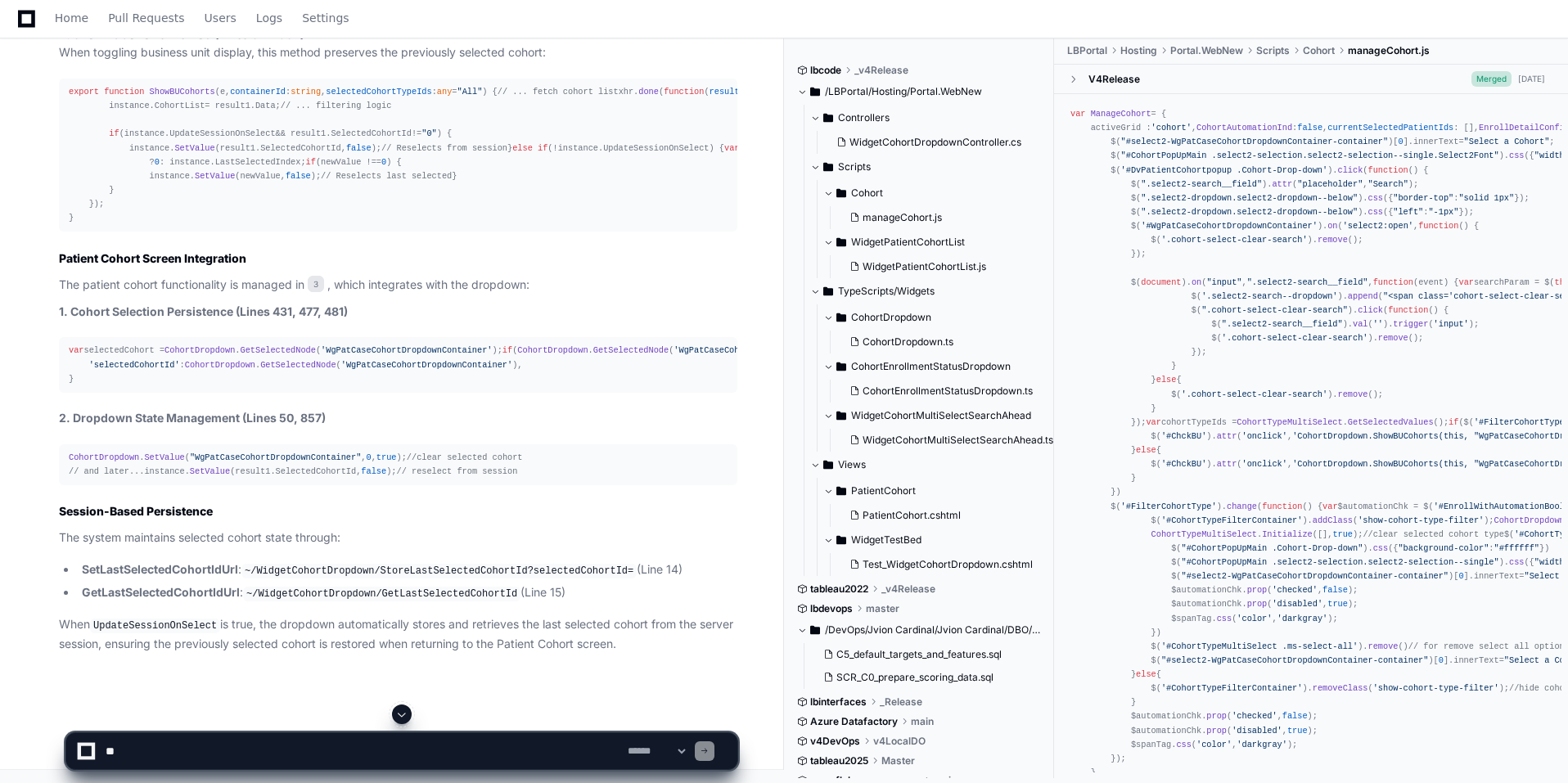
click at [183, 318] on strong "1. Cohort Selection Persistence (Lines 431, 477, 481)" at bounding box center [203, 312] width 289 height 14
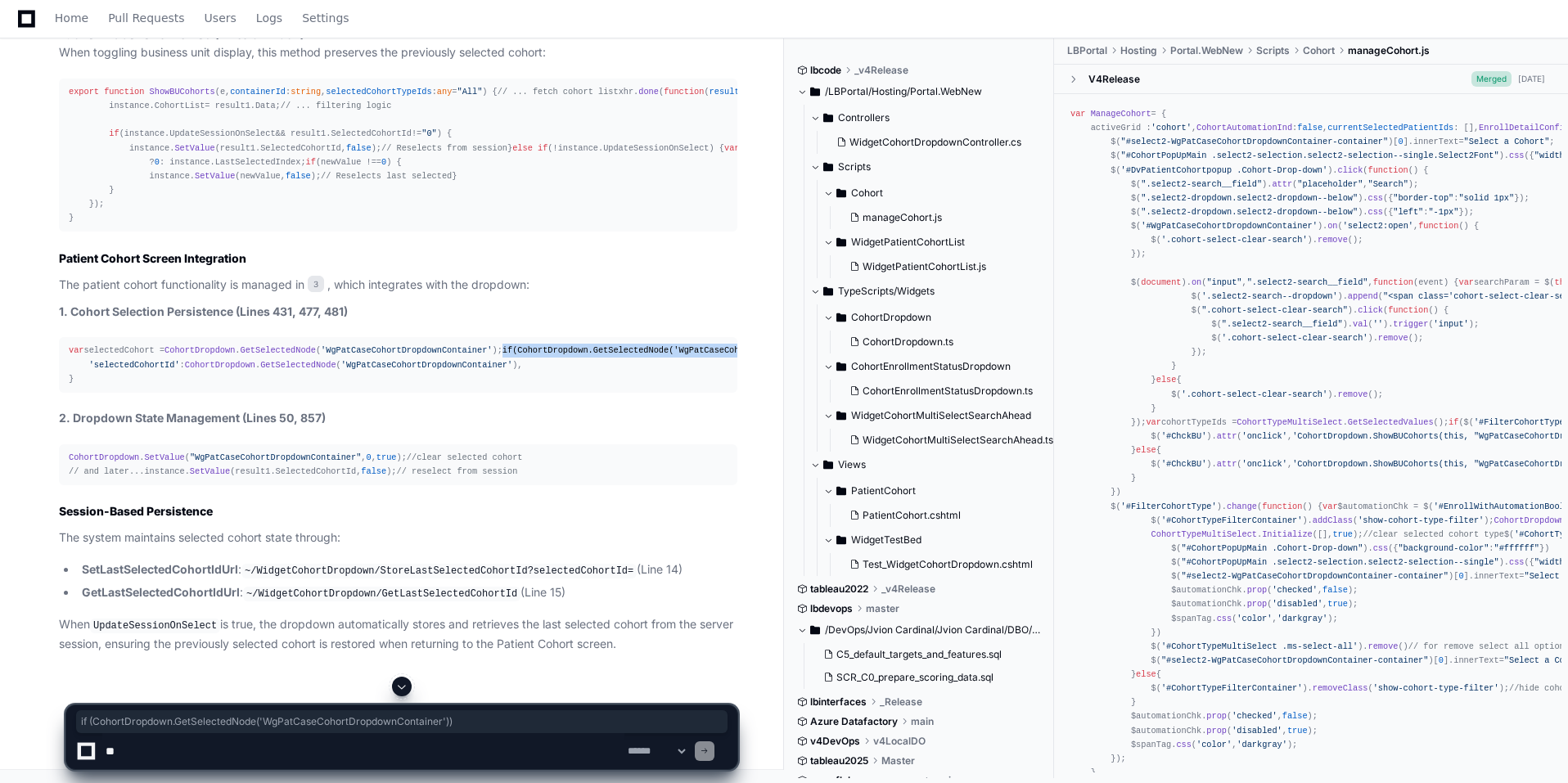
drag, startPoint x: 69, startPoint y: 489, endPoint x: 396, endPoint y: 486, distance: 327.0
click at [396, 386] on div "var selectedCohort = CohortDropdown . GetSelectedNode ( 'WgPatCaseCohortDropdow…" at bounding box center [398, 364] width 659 height 42
copy div "if ( CohortDropdown . GetSelectedNode ( 'WgPatCaseCohortDropdownContainer' ))"
drag, startPoint x: 299, startPoint y: 475, endPoint x: 68, endPoint y: 475, distance: 231.0
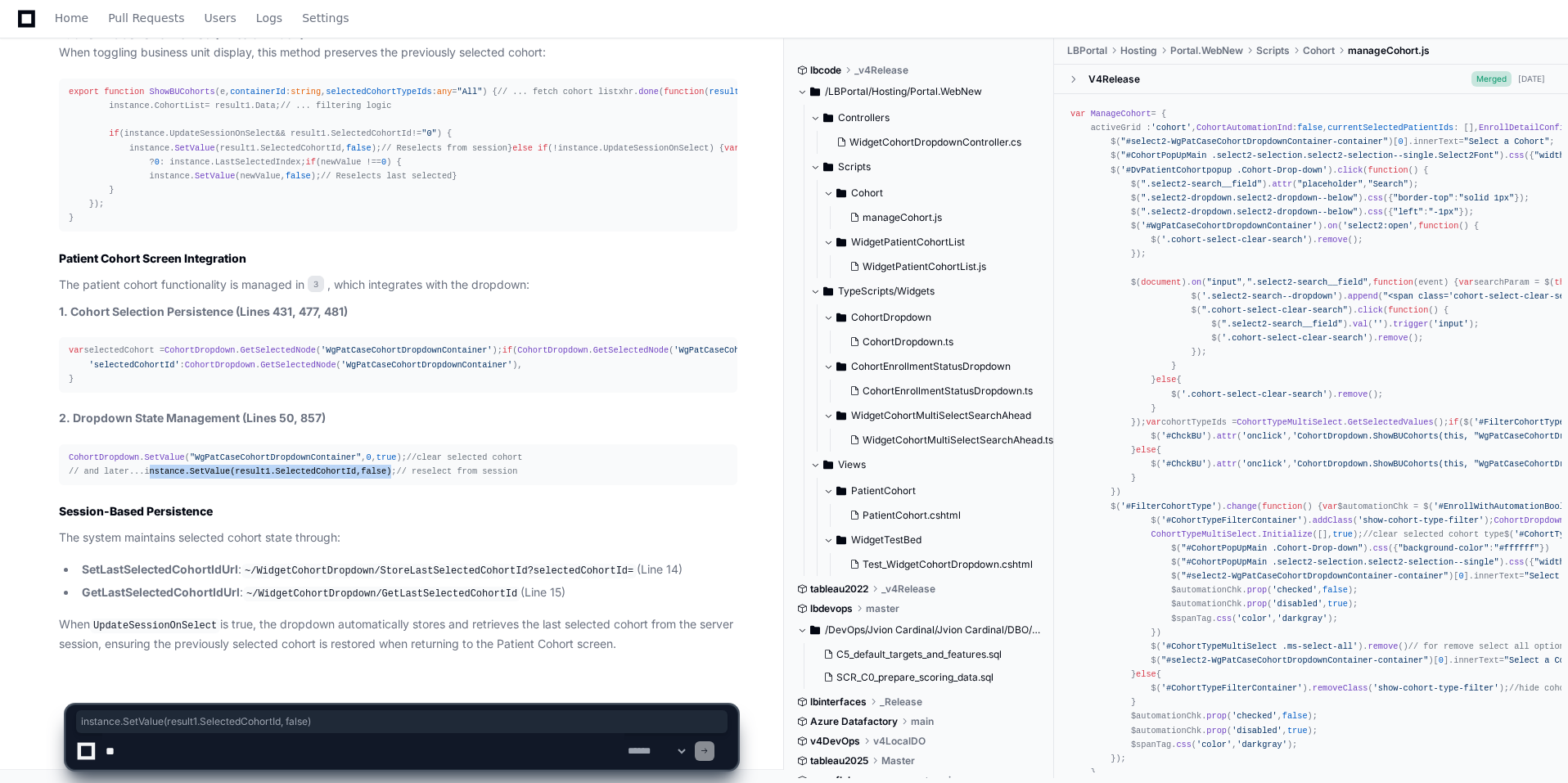
click at [68, 475] on pre "CohortDropdown . SetValue ( "WgPatCaseCohortDropdownContainer" , 0 , true ); //…" at bounding box center [398, 465] width 679 height 41
copy div "instance. SetValue (result1. SelectedCohortId , false )"
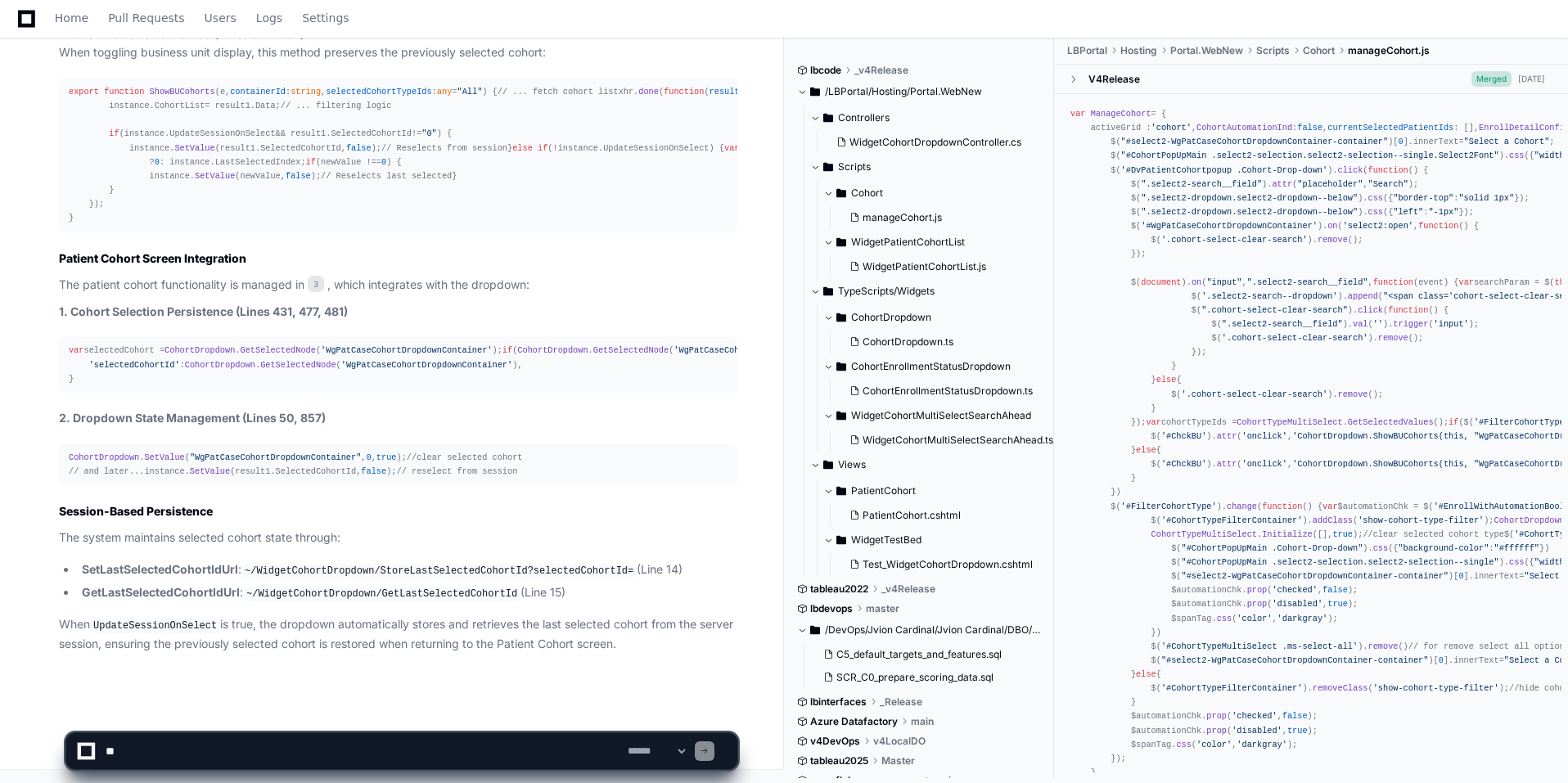
click at [388, 488] on code "~/WidgetCohortDropdown/StoreLastSelectedCohortId?selectedCohortId=" at bounding box center [439, 571] width 396 height 15
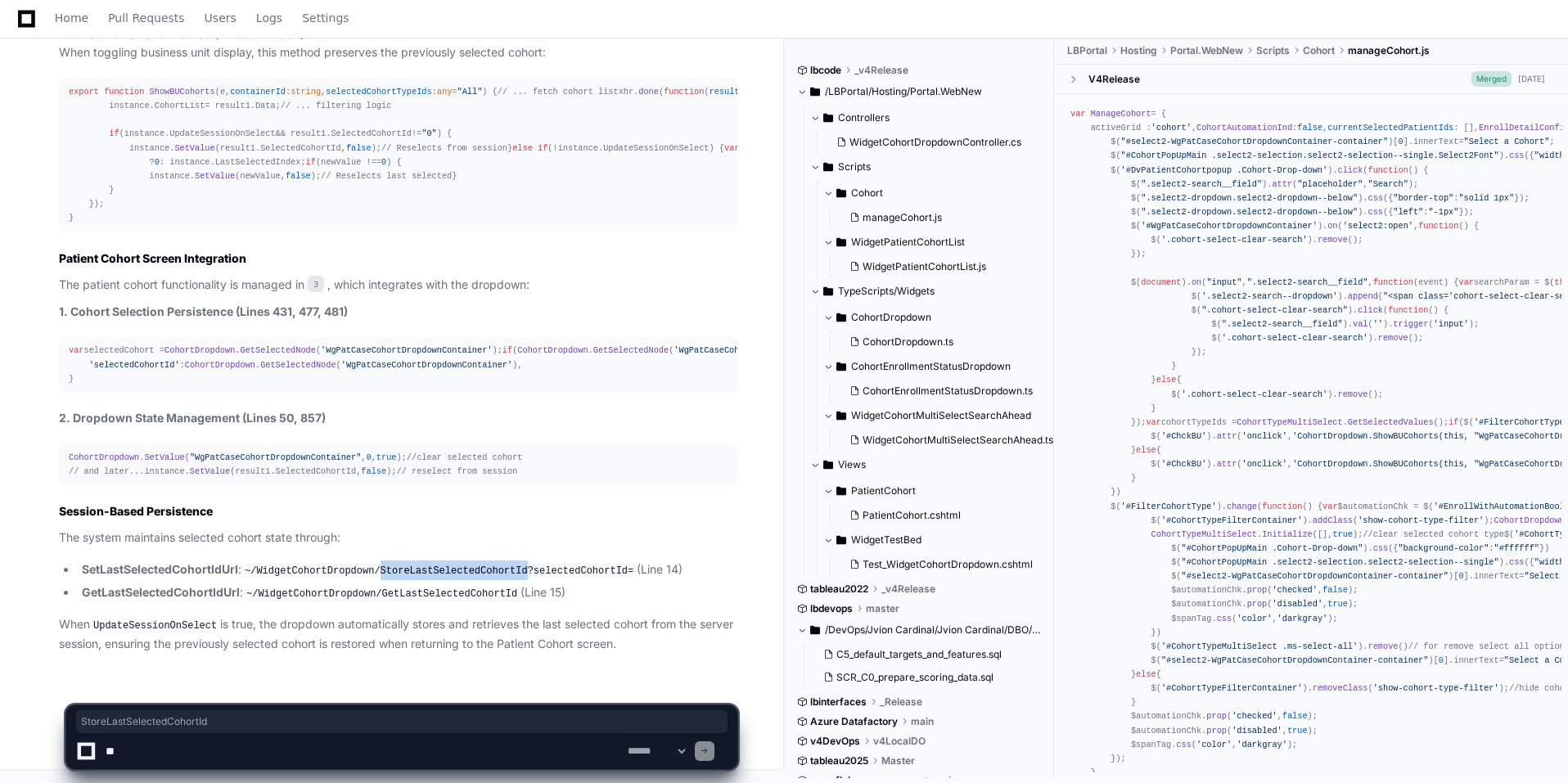
click at [389, 488] on code "~/WidgetCohortDropdown/StoreLastSelectedCohortId?selectedCohortId=" at bounding box center [439, 571] width 396 height 15
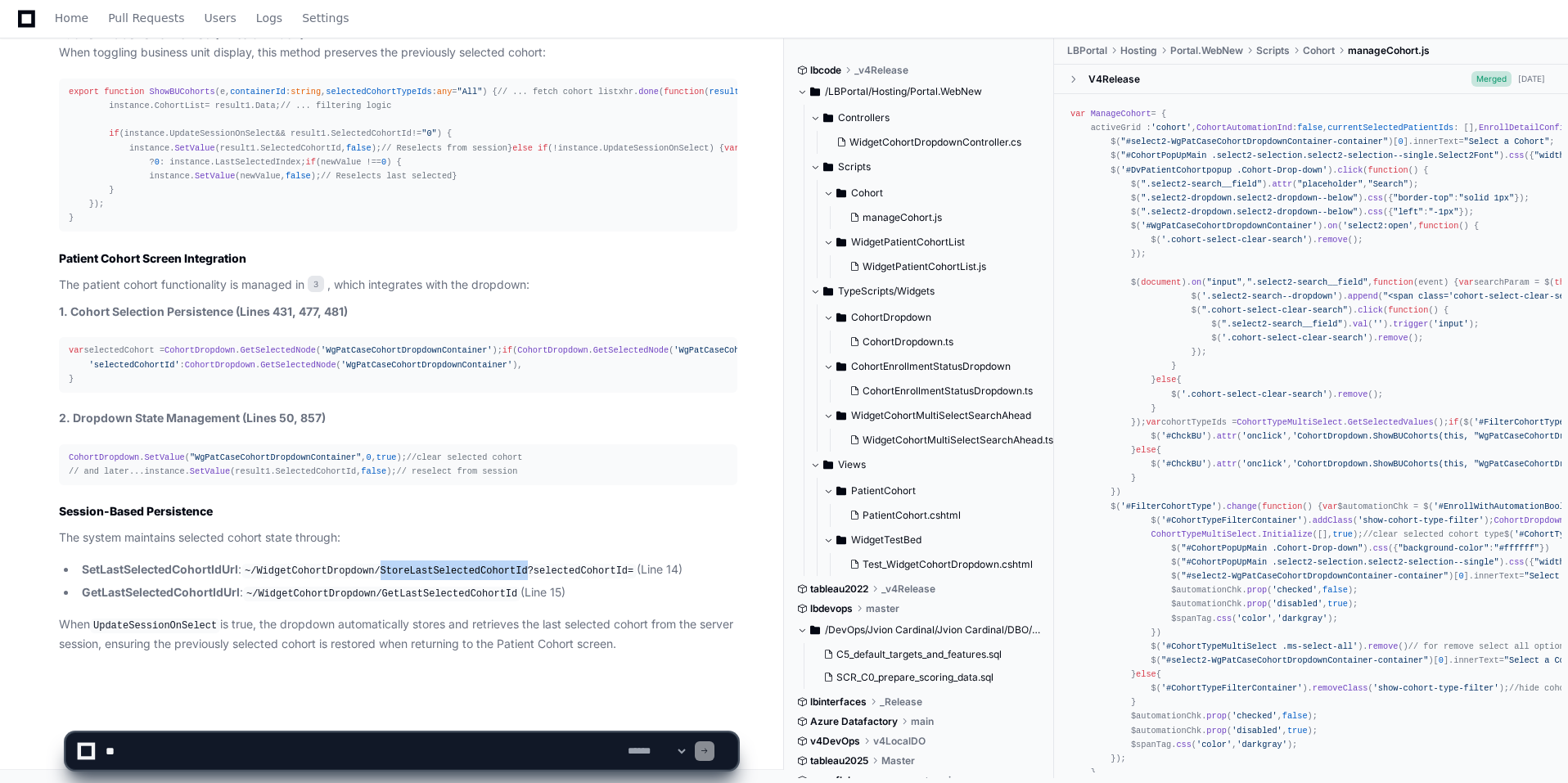
click at [389, 488] on code "~/WidgetCohortDropdown/StoreLastSelectedCohortId?selectedCohortId=" at bounding box center [439, 571] width 396 height 15
click at [263, 488] on code "~/WidgetCohortDropdown/StoreLastSelectedCohortId?selectedCohortId=" at bounding box center [439, 571] width 396 height 15
click at [207, 488] on strong "Session-Based Persistence" at bounding box center [135, 511] width 154 height 14
click at [342, 488] on code "~/WidgetCohortDropdown/StoreLastSelectedCohortId?selectedCohortId=" at bounding box center [439, 571] width 396 height 15
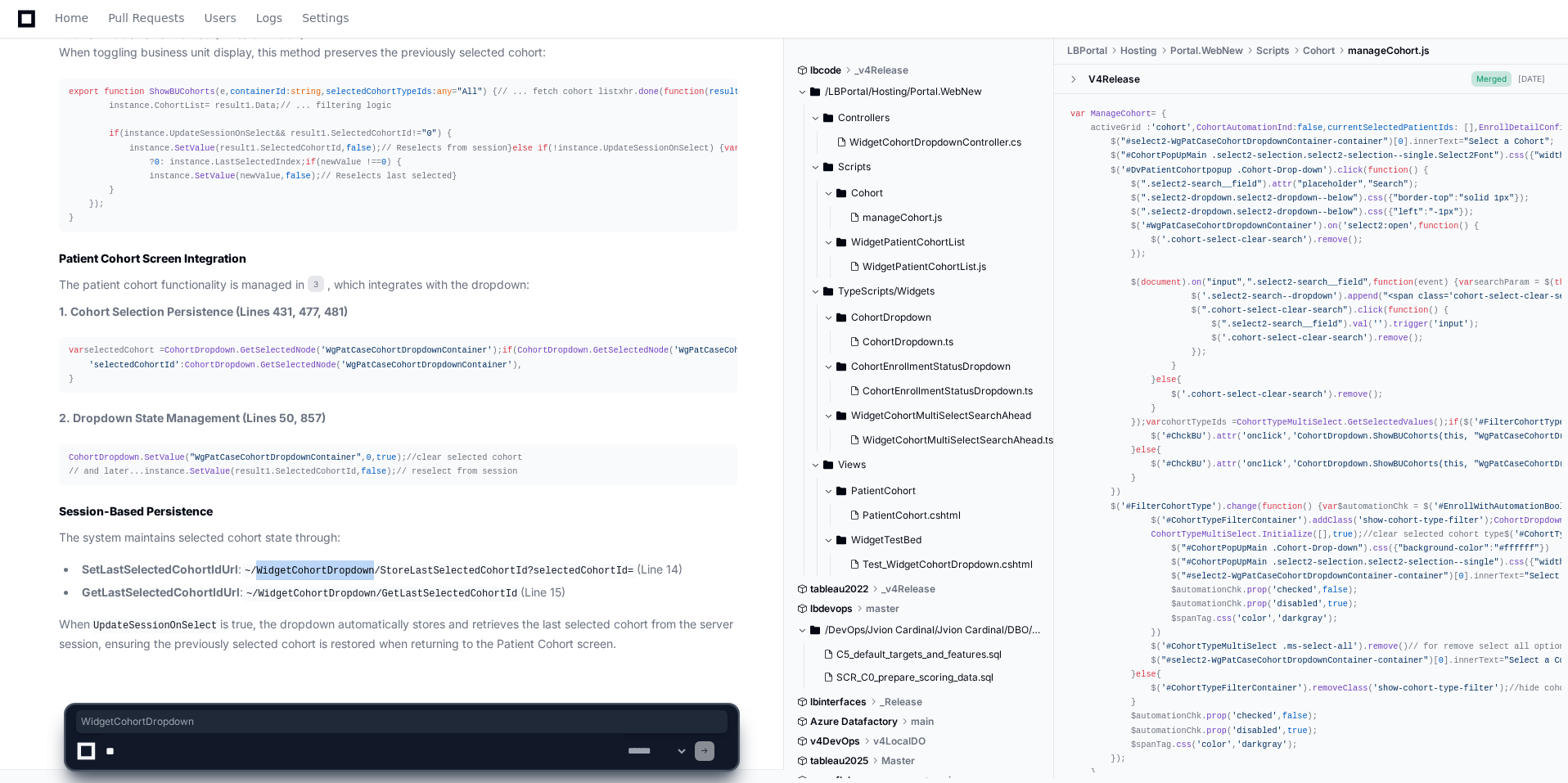
copy code "WidgetCohortDropdown"
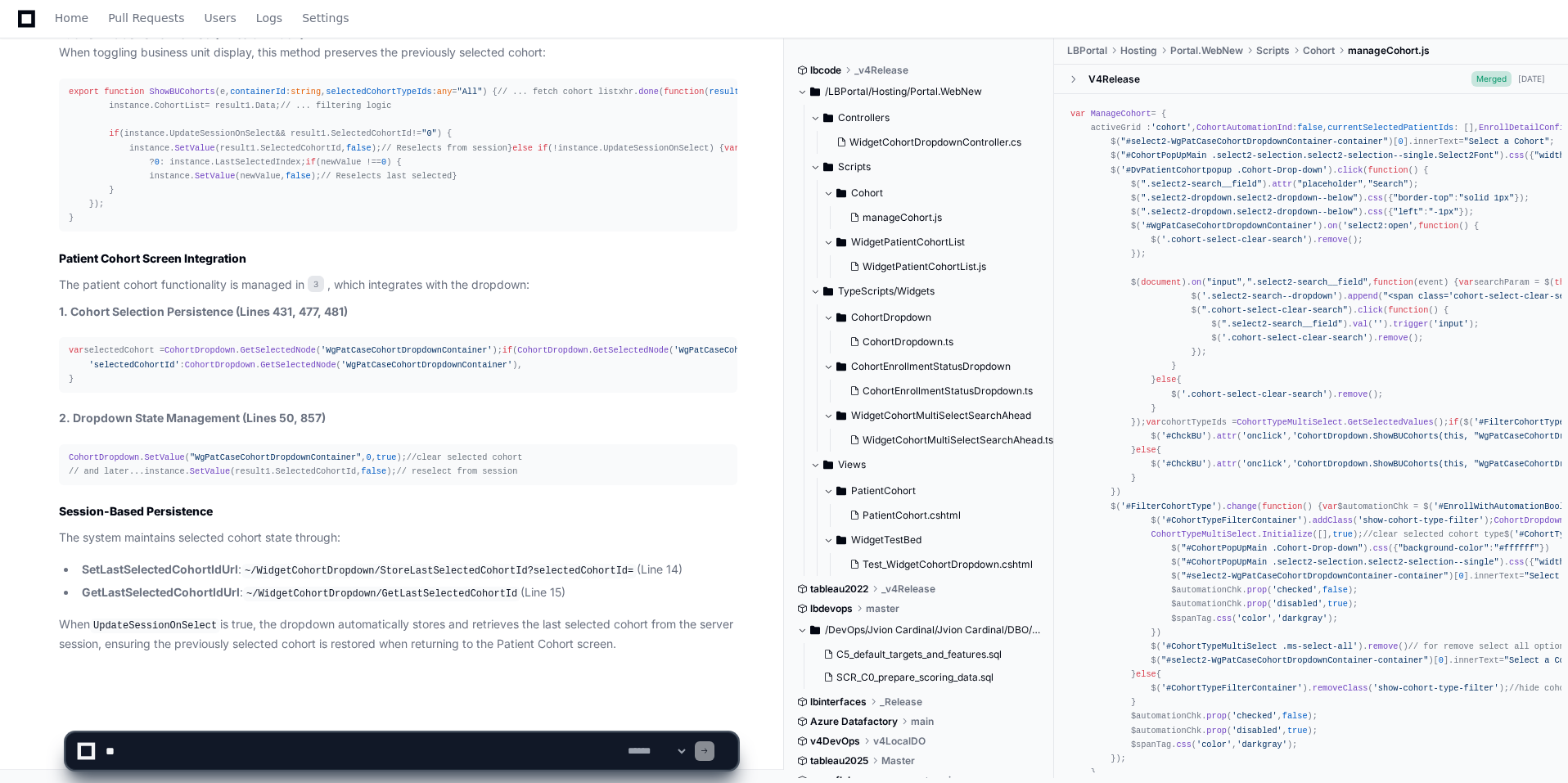
click at [442, 488] on code "~/WidgetCohortDropdown/StoreLastSelectedCohortId?selectedCohortId=" at bounding box center [439, 571] width 396 height 15
click at [431, 488] on code "~/WidgetCohortDropdown/StoreLastSelectedCohortId?selectedCohortId=" at bounding box center [439, 571] width 396 height 15
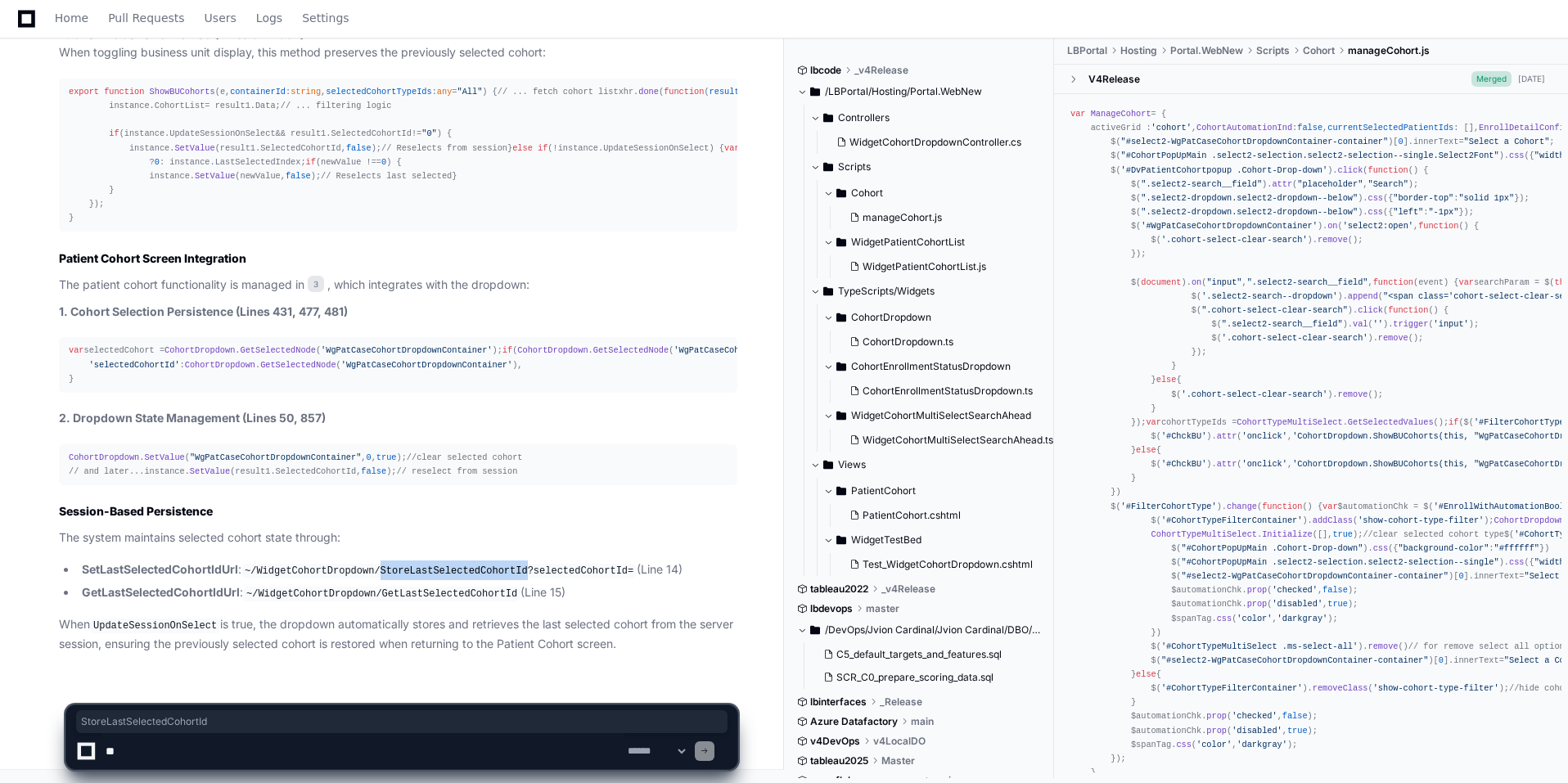
copy code "StoreLastSelectedCohortId"
